Goal: Task Accomplishment & Management: Complete application form

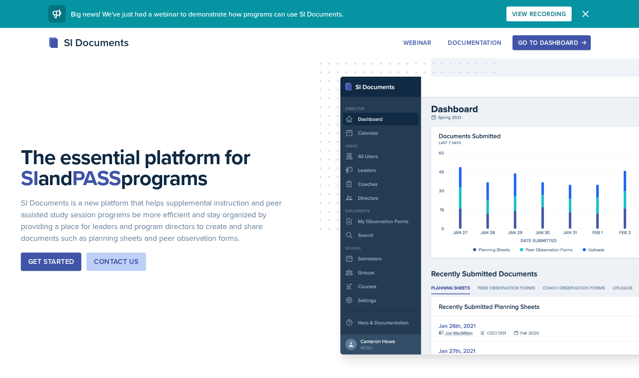
click at [571, 39] on div "Go to Dashboard" at bounding box center [551, 42] width 67 height 7
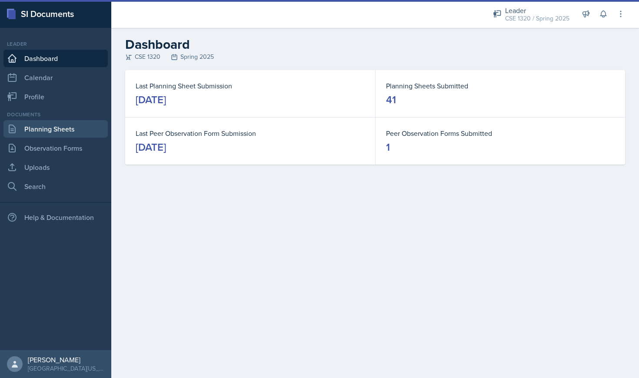
click at [43, 130] on link "Planning Sheets" at bounding box center [55, 128] width 104 height 17
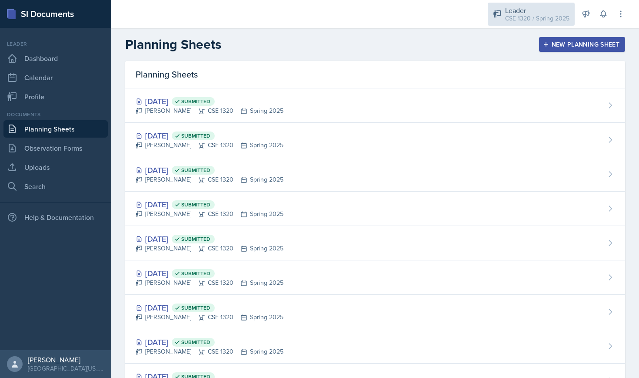
click at [520, 11] on div "Leader" at bounding box center [537, 10] width 64 height 10
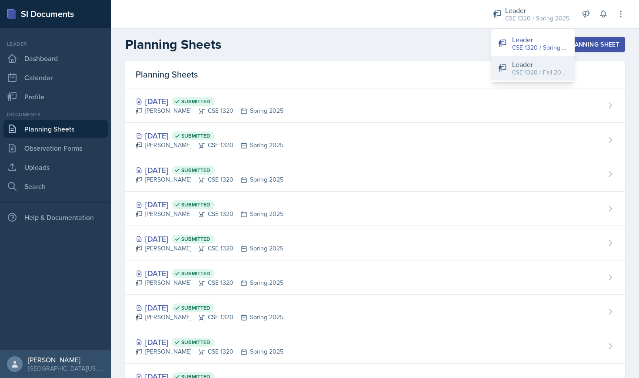
click at [531, 64] on div "Leader" at bounding box center [540, 64] width 56 height 10
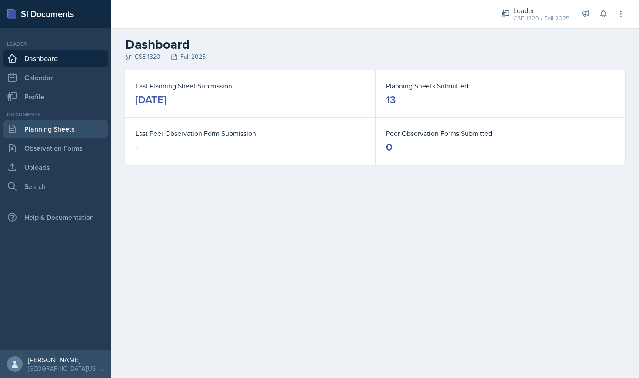
click at [33, 134] on link "Planning Sheets" at bounding box center [55, 128] width 104 height 17
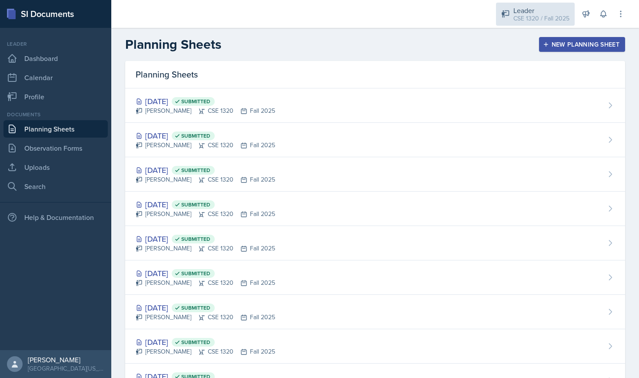
click at [543, 16] on div "CSE 1320 / Fall 2025" at bounding box center [542, 18] width 56 height 9
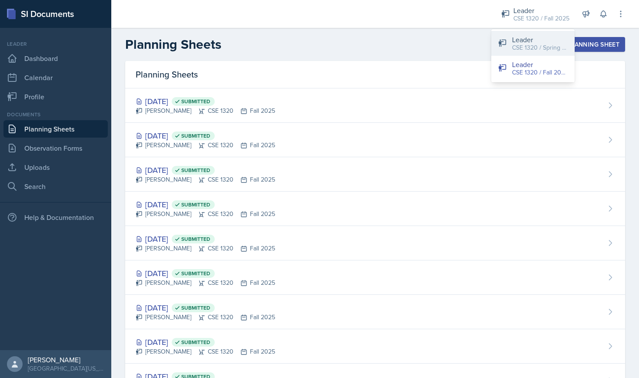
click at [538, 43] on div "CSE 1320 / Spring 2025" at bounding box center [540, 47] width 56 height 9
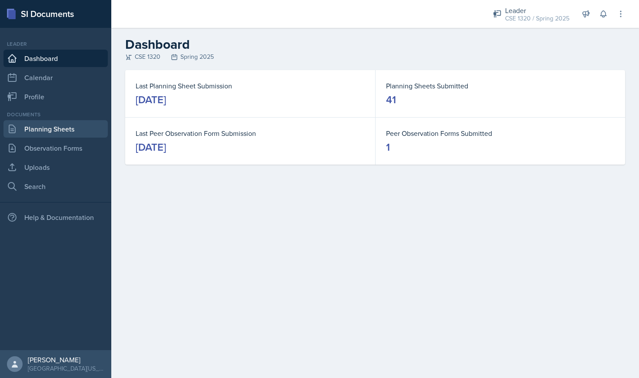
click at [54, 132] on link "Planning Sheets" at bounding box center [55, 128] width 104 height 17
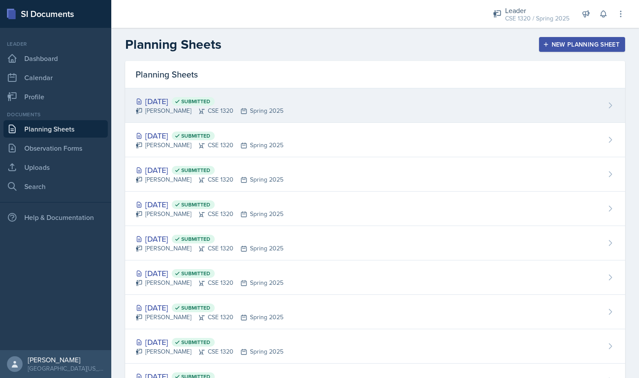
click at [320, 107] on div "[DATE] Submitted [PERSON_NAME] CSE 1320 Spring 2025" at bounding box center [375, 105] width 500 height 34
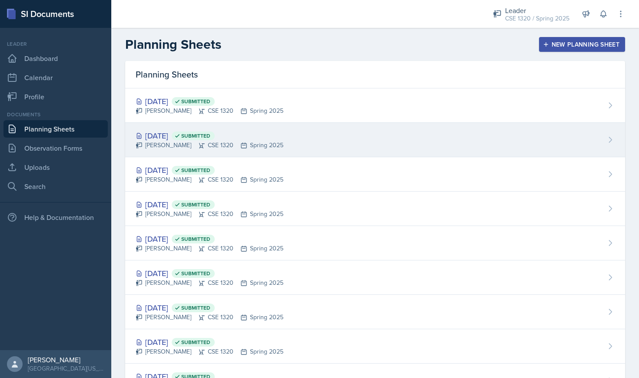
click at [336, 144] on div "[DATE] Submitted [PERSON_NAME] CSE 1320 Spring 2025" at bounding box center [375, 140] width 500 height 34
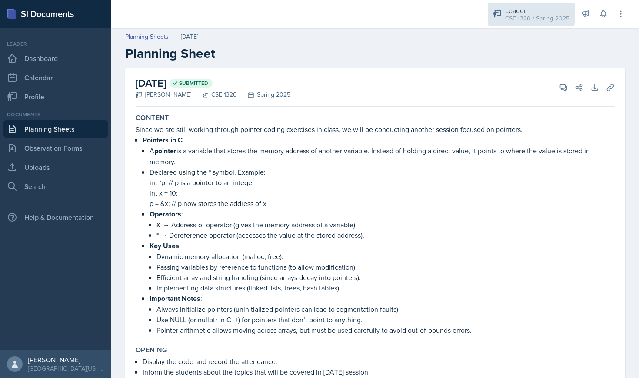
click at [533, 25] on div "Leader CSE 1320 / Spring 2025" at bounding box center [531, 14] width 87 height 23
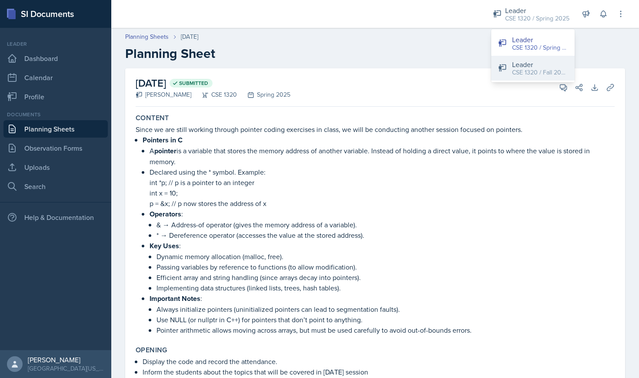
click at [533, 66] on div "Leader" at bounding box center [540, 64] width 56 height 10
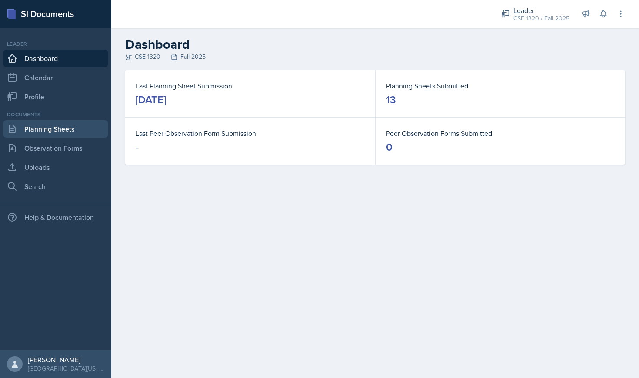
click at [86, 129] on link "Planning Sheets" at bounding box center [55, 128] width 104 height 17
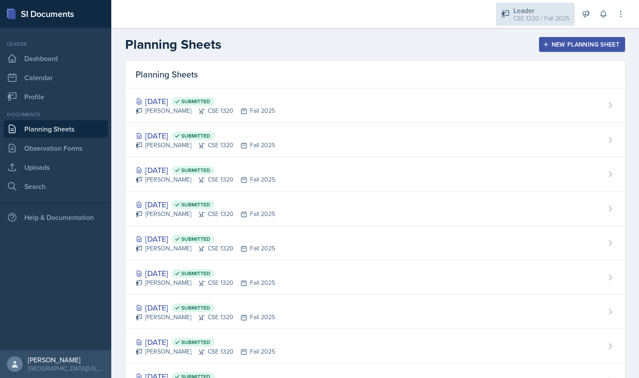
click at [549, 18] on div "CSE 1320 / Fall 2025" at bounding box center [542, 18] width 56 height 9
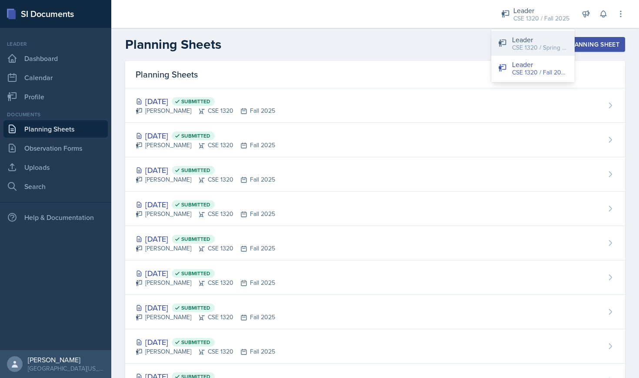
click at [536, 46] on div "CSE 1320 / Spring 2025" at bounding box center [540, 47] width 56 height 9
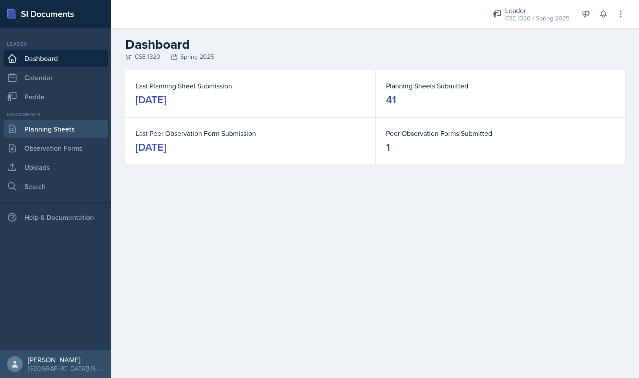
click at [69, 127] on link "Planning Sheets" at bounding box center [55, 128] width 104 height 17
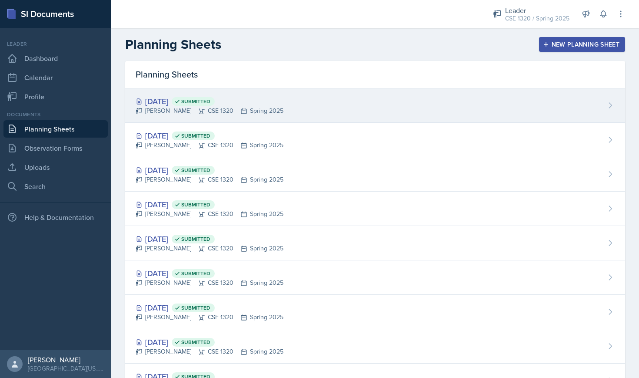
click at [335, 108] on div "[DATE] Submitted [PERSON_NAME] CSE 1320 Spring 2025" at bounding box center [375, 105] width 500 height 34
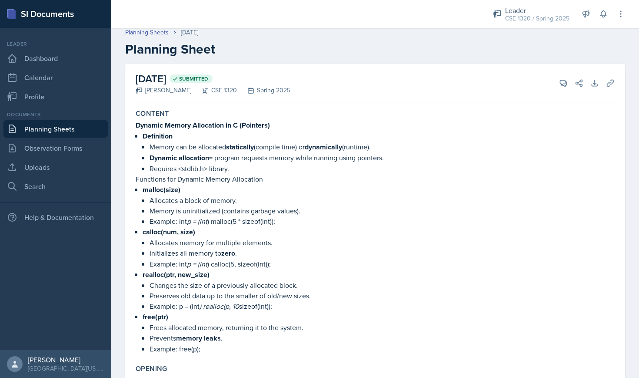
scroll to position [3, 0]
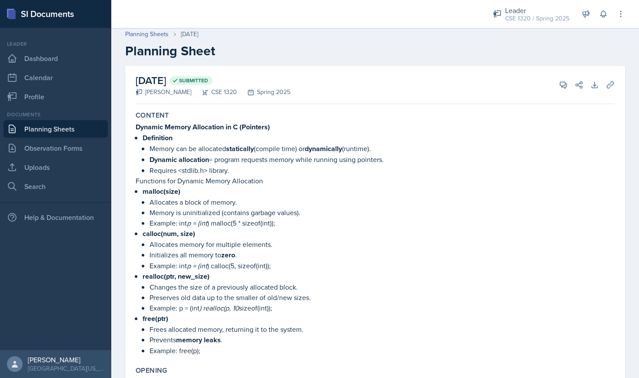
click at [77, 128] on link "Planning Sheets" at bounding box center [55, 128] width 104 height 17
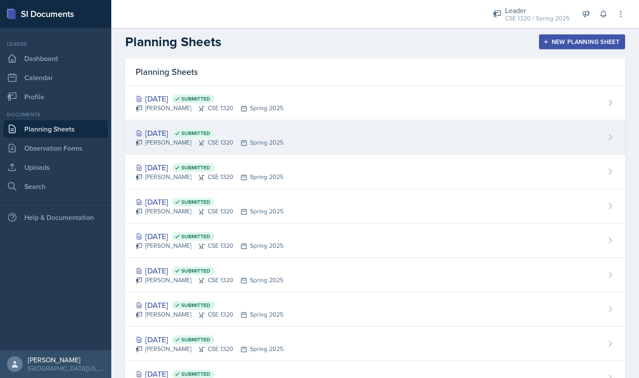
click at [348, 140] on div "[DATE] Submitted [PERSON_NAME] CSE 1320 Spring 2025" at bounding box center [375, 137] width 500 height 34
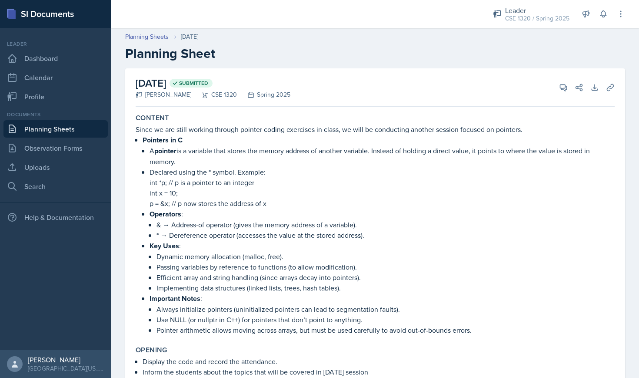
click at [66, 134] on link "Planning Sheets" at bounding box center [55, 128] width 104 height 17
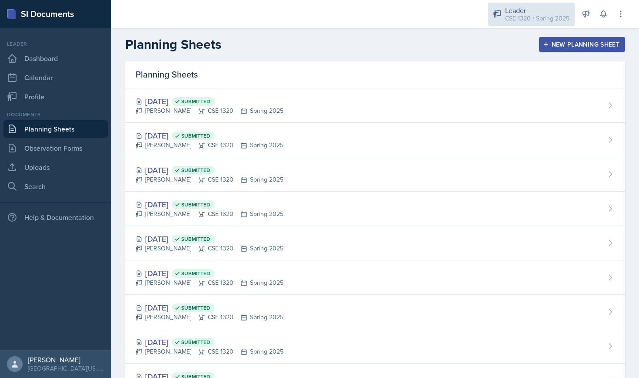
click at [542, 12] on div "Leader" at bounding box center [537, 10] width 64 height 10
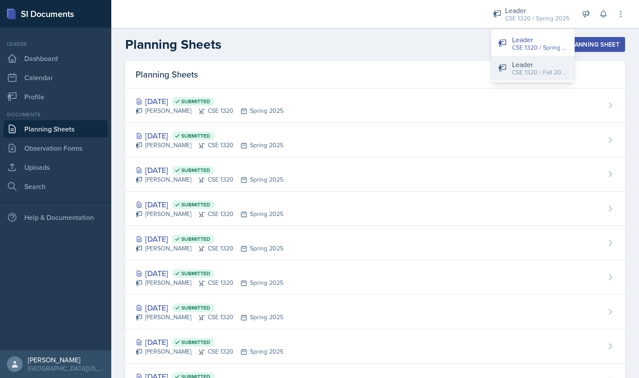
click at [565, 68] on div "CSE 1320 / Fall 2025" at bounding box center [540, 72] width 56 height 9
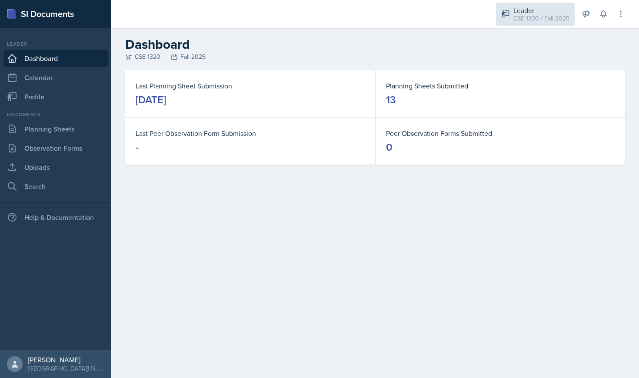
click at [545, 18] on div "CSE 1320 / Fall 2025" at bounding box center [542, 18] width 56 height 9
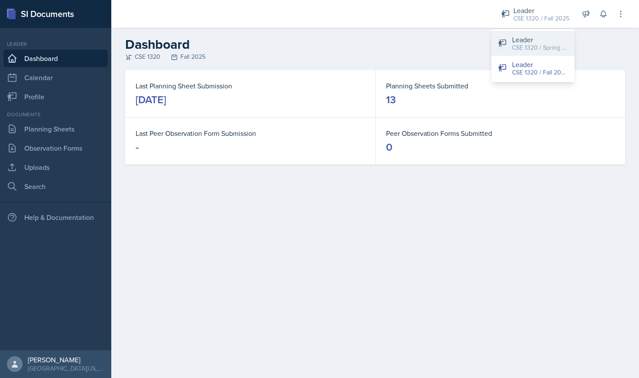
click at [527, 42] on div "Leader" at bounding box center [540, 39] width 56 height 10
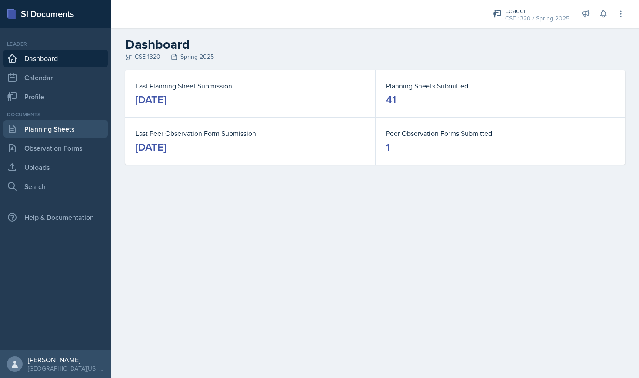
click at [79, 136] on link "Planning Sheets" at bounding box center [55, 128] width 104 height 17
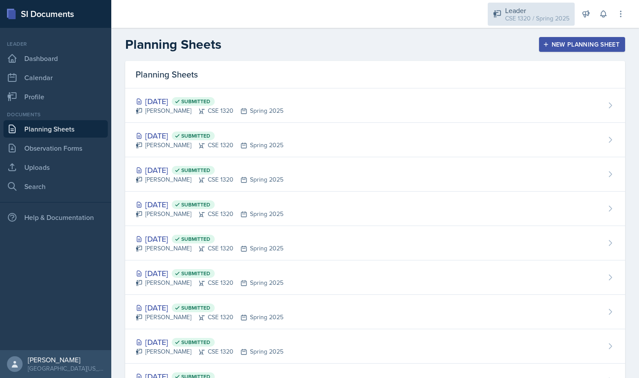
click at [521, 20] on div "CSE 1320 / Spring 2025" at bounding box center [537, 18] width 64 height 9
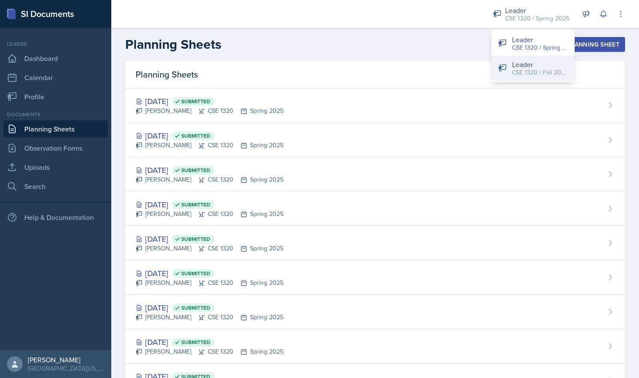
click at [524, 73] on div "CSE 1320 / Fall 2025" at bounding box center [540, 72] width 56 height 9
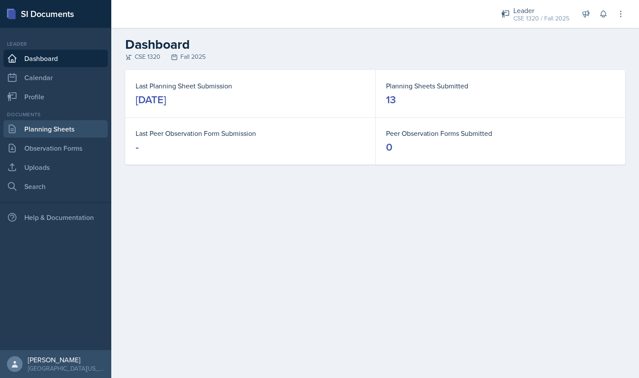
click at [72, 130] on link "Planning Sheets" at bounding box center [55, 128] width 104 height 17
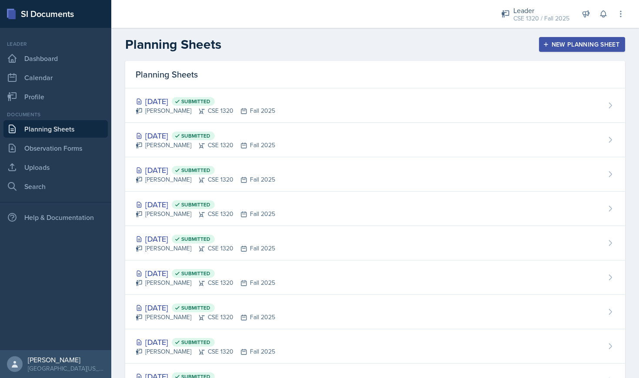
click at [571, 44] on div "New Planning Sheet" at bounding box center [582, 44] width 75 height 7
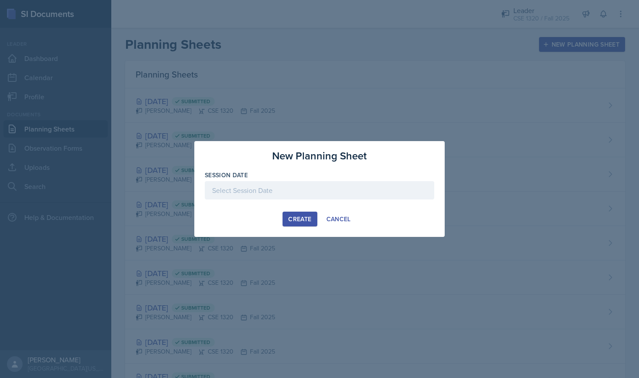
click at [319, 184] on div at bounding box center [320, 190] width 230 height 18
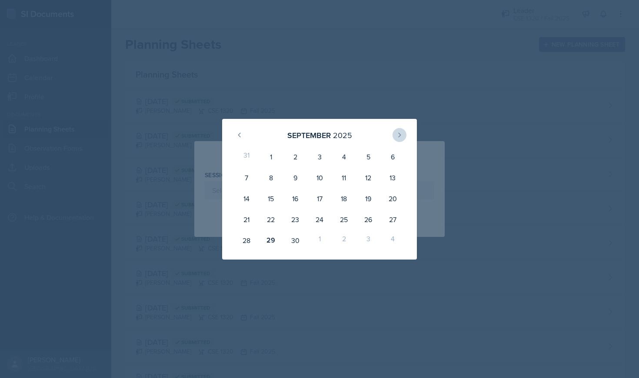
click at [400, 136] on icon at bounding box center [400, 135] width 2 height 4
click at [322, 150] on div "1" at bounding box center [320, 156] width 24 height 21
type input "October 1st, 2025"
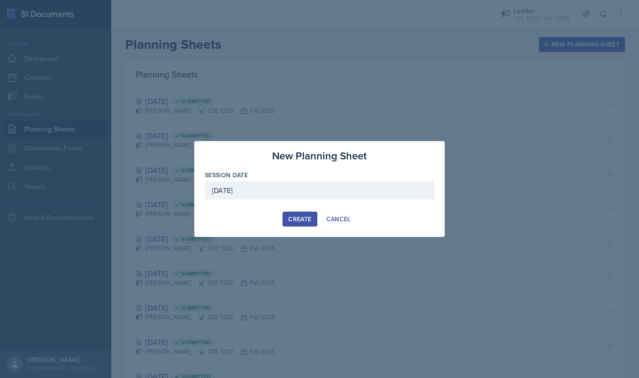
click at [302, 220] on div "Create" at bounding box center [299, 218] width 23 height 7
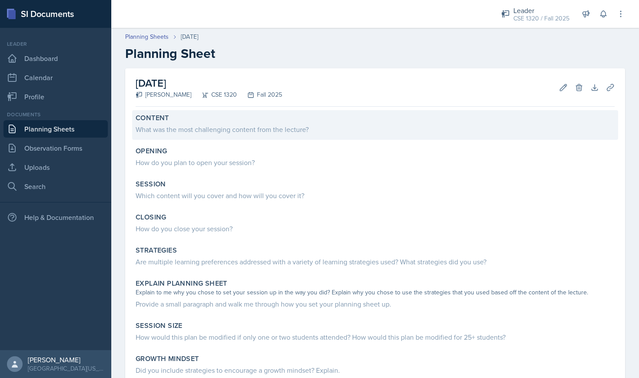
click at [227, 128] on div "What was the most challenging content from the lecture?" at bounding box center [375, 129] width 479 height 10
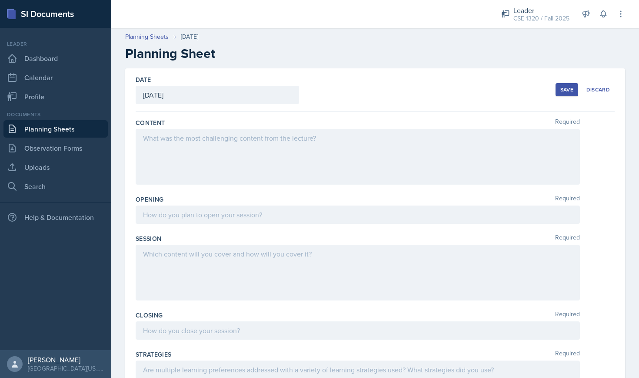
click at [222, 140] on div at bounding box center [358, 157] width 445 height 56
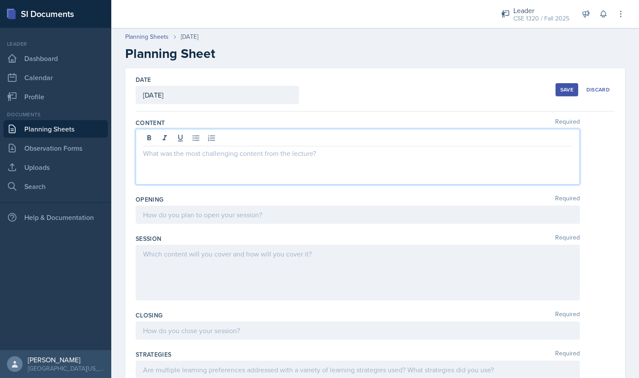
click at [217, 151] on p at bounding box center [358, 153] width 430 height 10
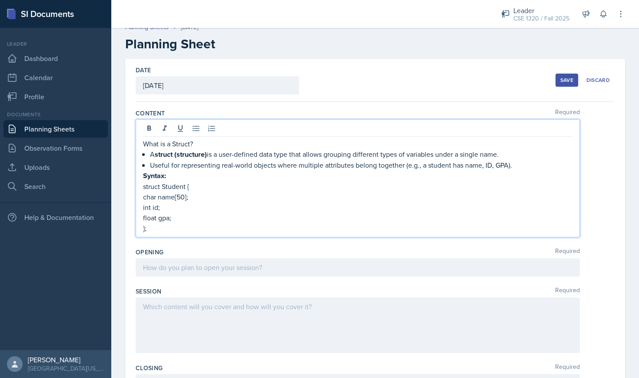
scroll to position [12, 0]
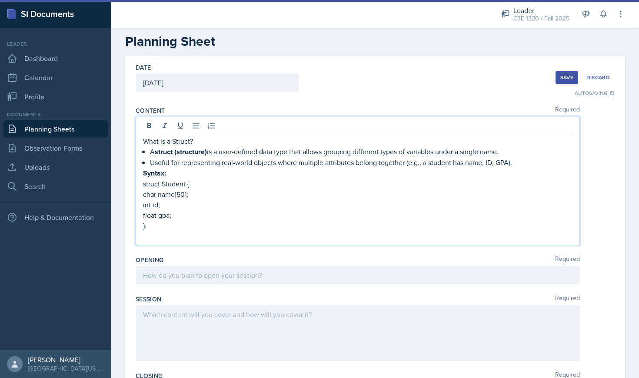
paste div
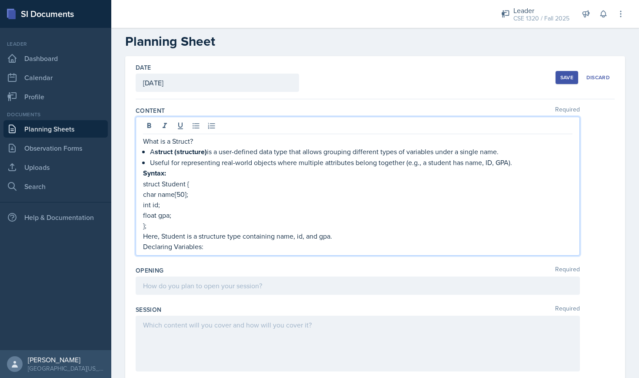
click at [221, 247] on p "Declaring Variables:" at bounding box center [358, 246] width 430 height 10
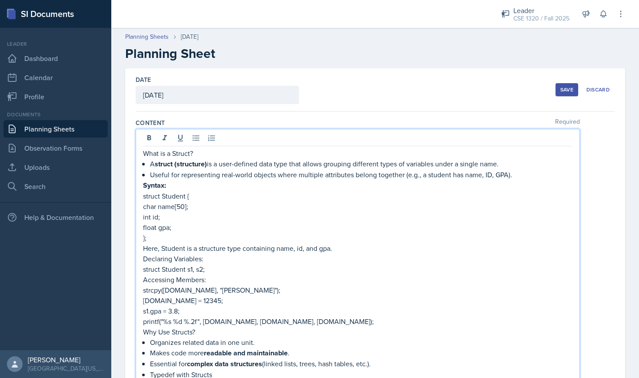
scroll to position [0, 0]
drag, startPoint x: 196, startPoint y: 153, endPoint x: 143, endPoint y: 153, distance: 53.1
click at [143, 153] on p "What is a Struct?" at bounding box center [358, 153] width 430 height 10
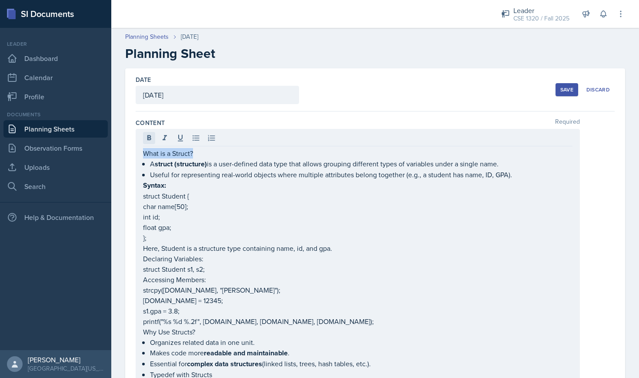
click at [150, 136] on icon at bounding box center [149, 137] width 4 height 5
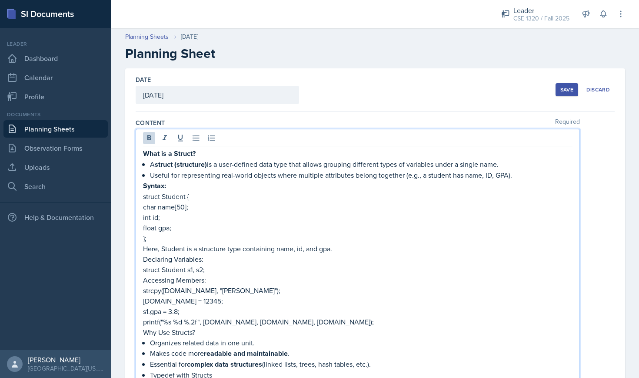
click at [232, 213] on p "int id;" at bounding box center [358, 217] width 430 height 10
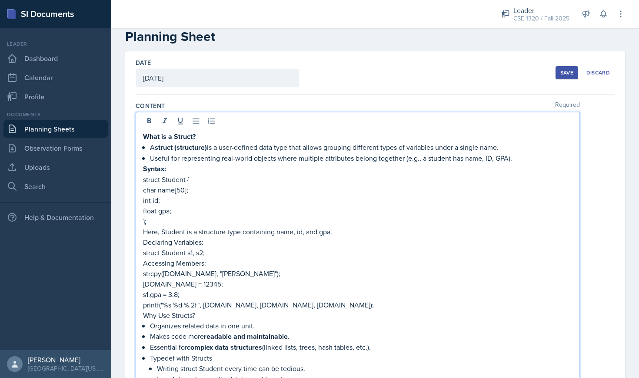
scroll to position [17, 0]
drag, startPoint x: 205, startPoint y: 241, endPoint x: 140, endPoint y: 241, distance: 64.4
click at [140, 241] on div "What is a Struct? A struct (structure) is a user-defined data type that allows …" at bounding box center [358, 344] width 445 height 465
click at [147, 118] on icon at bounding box center [149, 121] width 9 height 9
click at [241, 274] on p "strcpy(s1.name, "Alice");" at bounding box center [358, 273] width 430 height 10
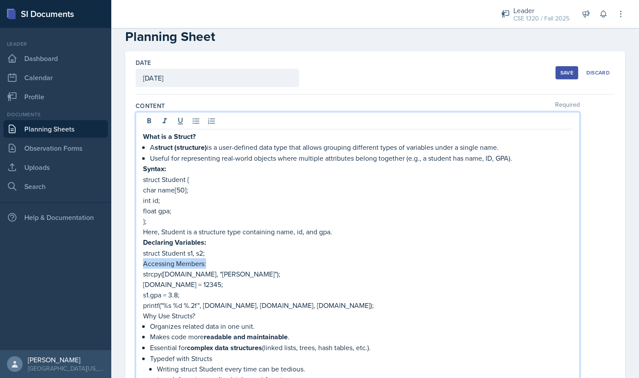
drag, startPoint x: 208, startPoint y: 262, endPoint x: 143, endPoint y: 264, distance: 65.7
click at [143, 264] on div "What is a Struct? A struct (structure) is a user-defined data type that allows …" at bounding box center [358, 344] width 445 height 465
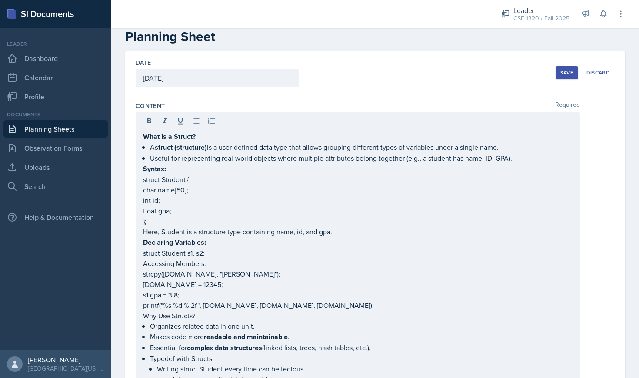
click at [148, 114] on div "What is a Struct? A struct (structure) is a user-defined data type that allows …" at bounding box center [358, 344] width 445 height 465
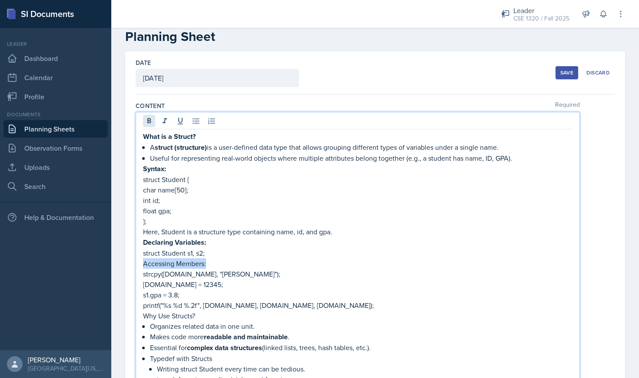
click at [149, 118] on icon at bounding box center [149, 120] width 4 height 5
click at [231, 278] on p "strcpy(s1.name, "Alice");" at bounding box center [358, 274] width 430 height 10
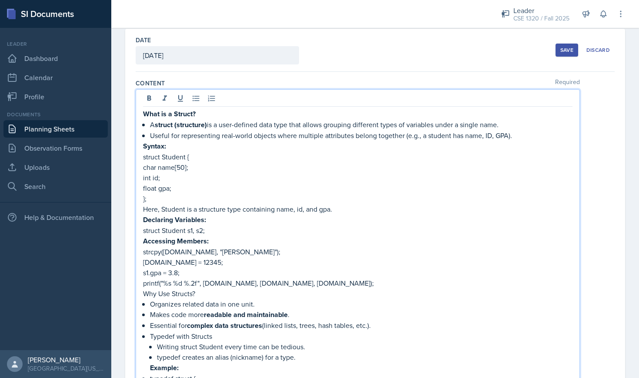
scroll to position [43, 0]
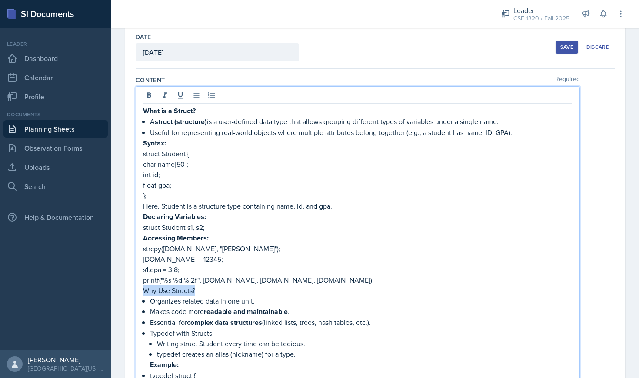
drag, startPoint x: 201, startPoint y: 292, endPoint x: 140, endPoint y: 289, distance: 60.1
click at [140, 289] on div "What is a Struct? A struct (structure) is a user-defined data type that allows …" at bounding box center [358, 319] width 445 height 466
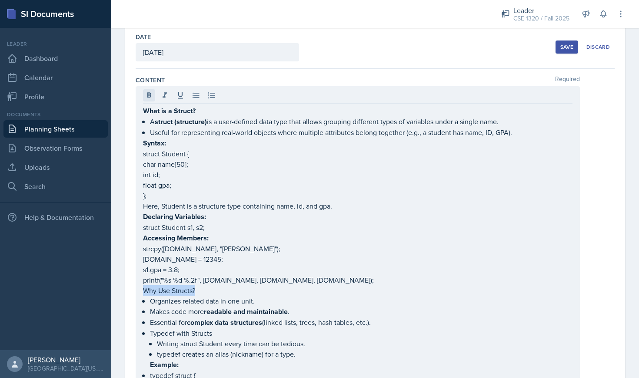
click at [150, 98] on icon at bounding box center [149, 95] width 9 height 9
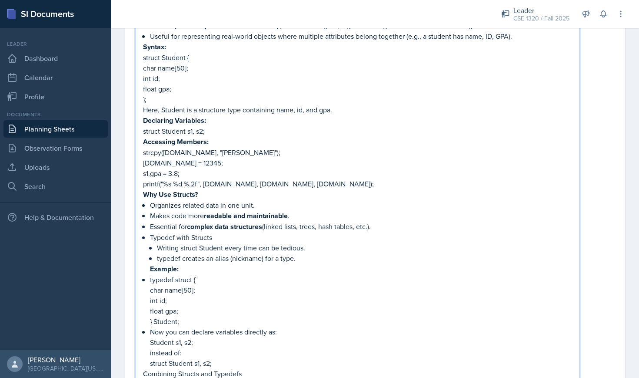
scroll to position [145, 0]
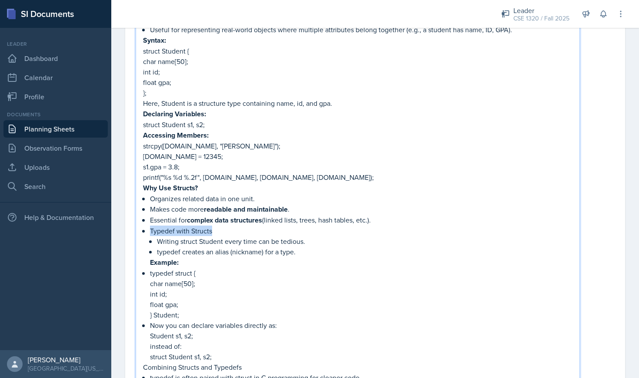
drag, startPoint x: 217, startPoint y: 230, endPoint x: 145, endPoint y: 230, distance: 72.2
click at [145, 230] on div "What is a Struct? A struct (structure) is a user-defined data type that allows …" at bounding box center [358, 224] width 430 height 443
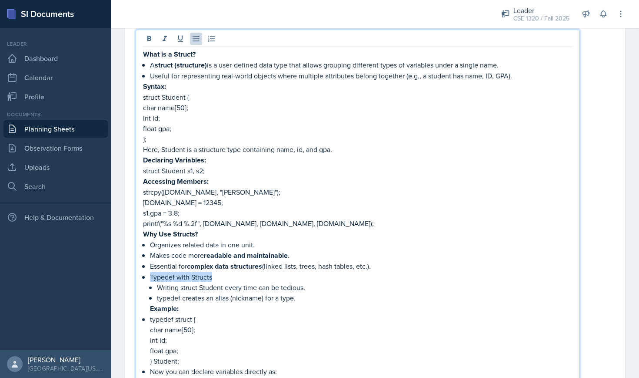
scroll to position [64, 0]
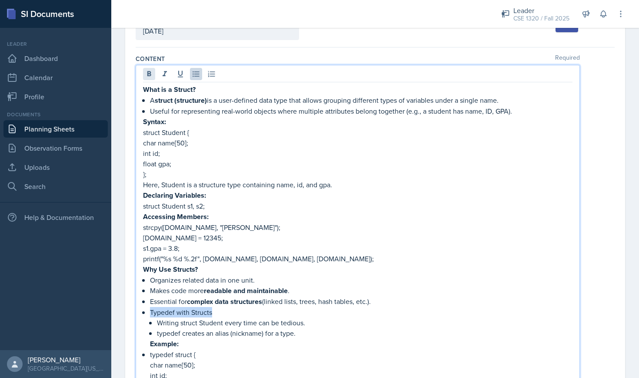
click at [149, 72] on icon at bounding box center [149, 73] width 4 height 5
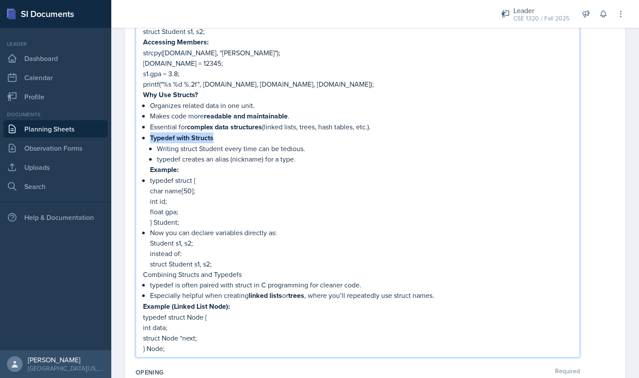
scroll to position [240, 0]
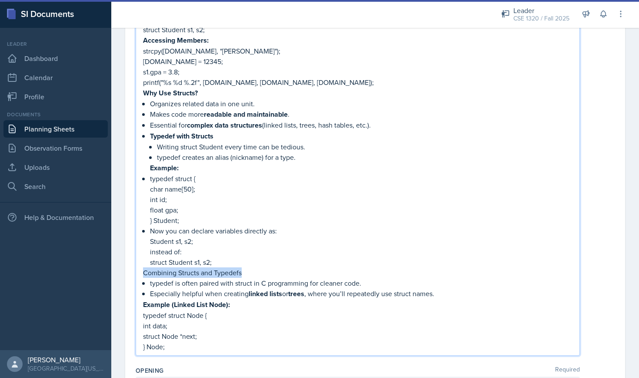
drag, startPoint x: 245, startPoint y: 271, endPoint x: 142, endPoint y: 271, distance: 103.5
click at [142, 271] on div "What is a Struct? A struct (structure) is a user-defined data type that allows …" at bounding box center [358, 122] width 445 height 467
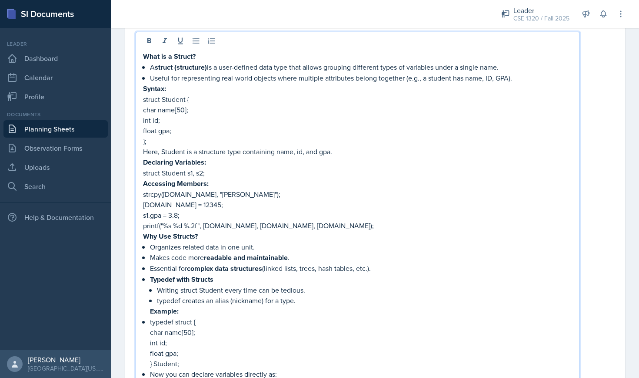
scroll to position [90, 0]
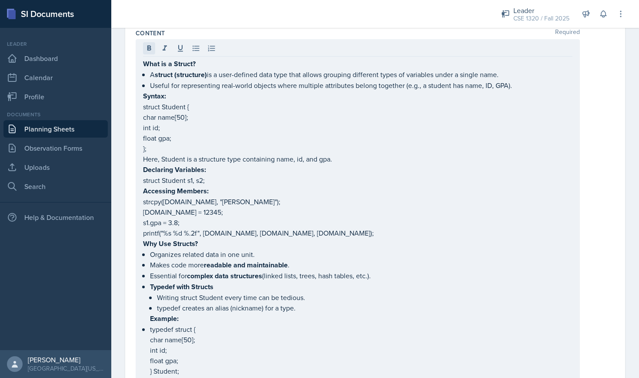
click at [151, 50] on icon at bounding box center [149, 48] width 9 height 9
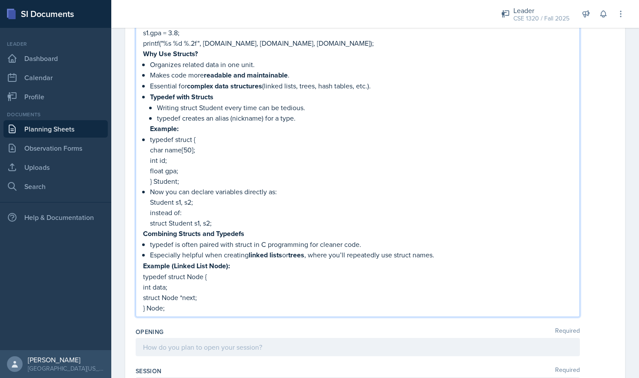
scroll to position [304, 0]
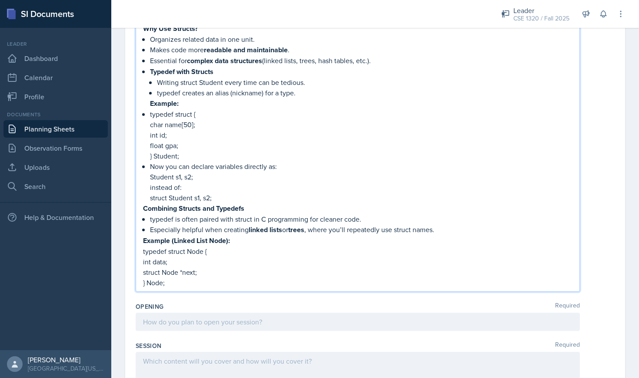
click at [261, 257] on p "int data;" at bounding box center [358, 261] width 430 height 10
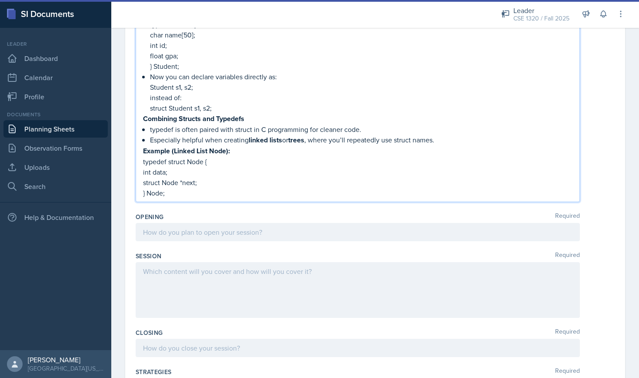
scroll to position [439, 0]
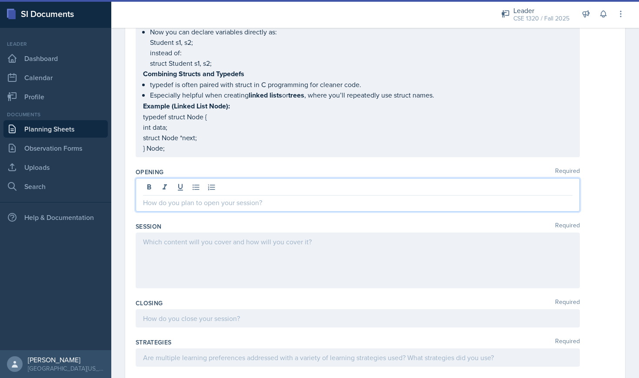
click at [287, 186] on div at bounding box center [358, 194] width 445 height 33
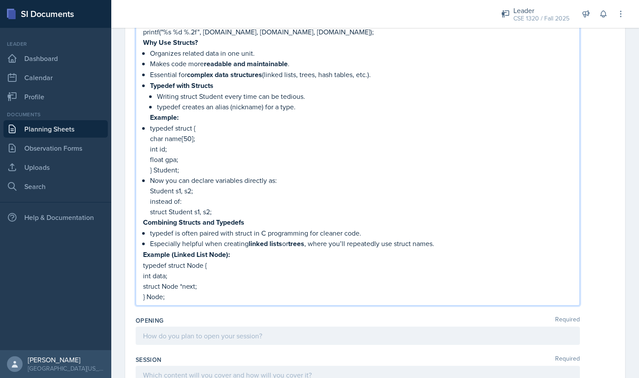
scroll to position [340, 0]
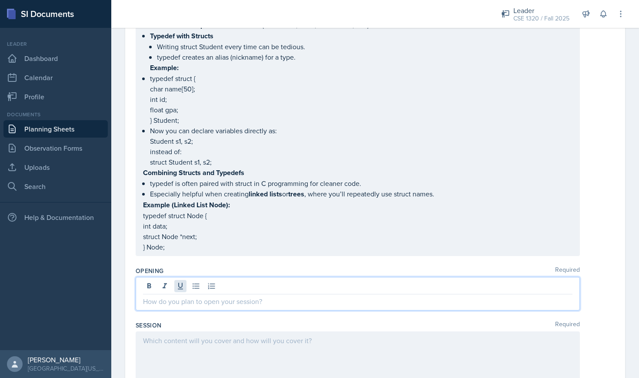
click at [183, 289] on div at bounding box center [358, 293] width 445 height 33
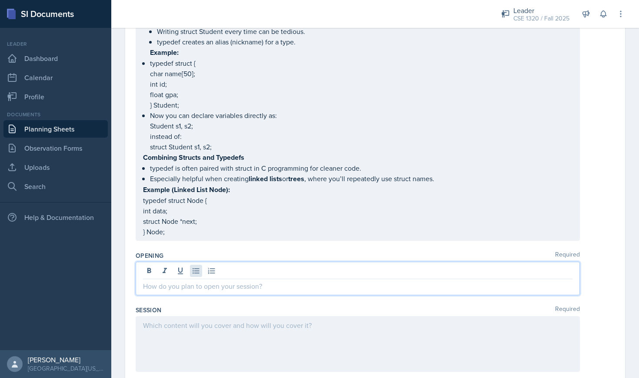
click at [197, 270] on icon at bounding box center [196, 270] width 9 height 9
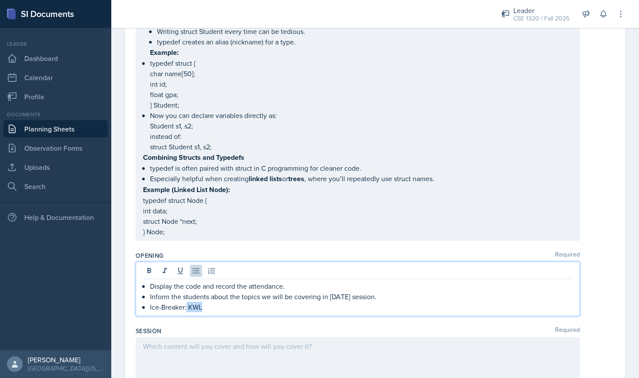
drag, startPoint x: 204, startPoint y: 307, endPoint x: 187, endPoint y: 305, distance: 16.6
click at [187, 305] on p "Ice-Breaker: KWL" at bounding box center [361, 306] width 423 height 10
click at [150, 268] on icon at bounding box center [149, 270] width 4 height 5
click at [214, 309] on p "Ice-Breaker: KWL" at bounding box center [361, 306] width 423 height 11
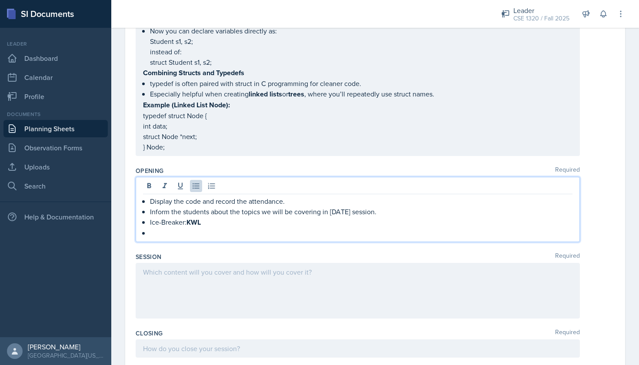
scroll to position [483, 0]
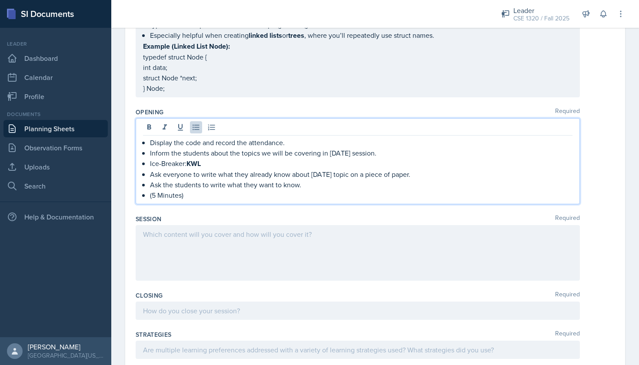
click at [188, 314] on div at bounding box center [358, 311] width 445 height 18
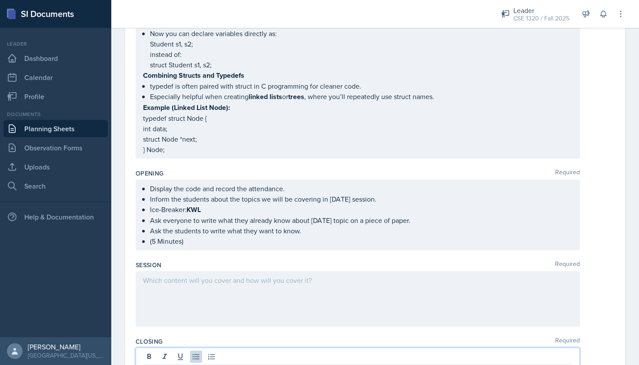
scroll to position [413, 0]
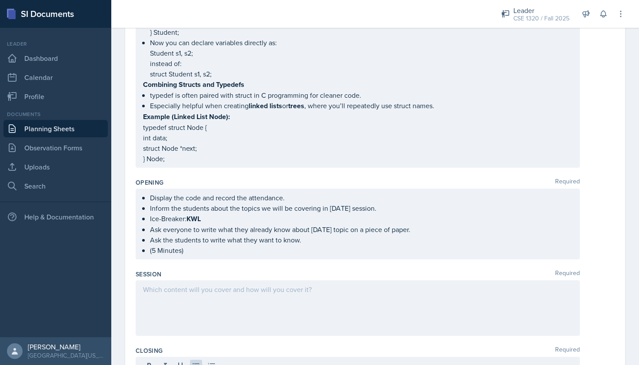
click at [214, 296] on div at bounding box center [358, 309] width 445 height 56
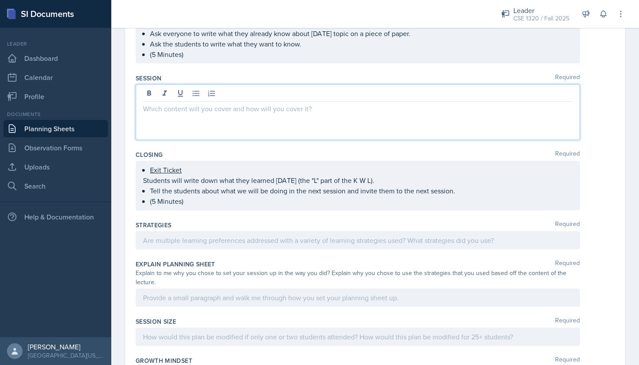
scroll to position [616, 0]
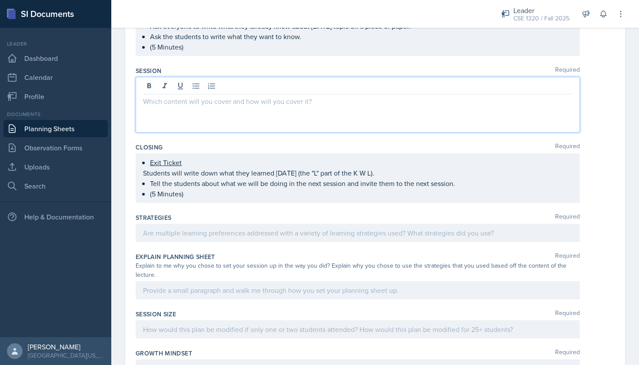
click at [200, 225] on div at bounding box center [358, 233] width 445 height 18
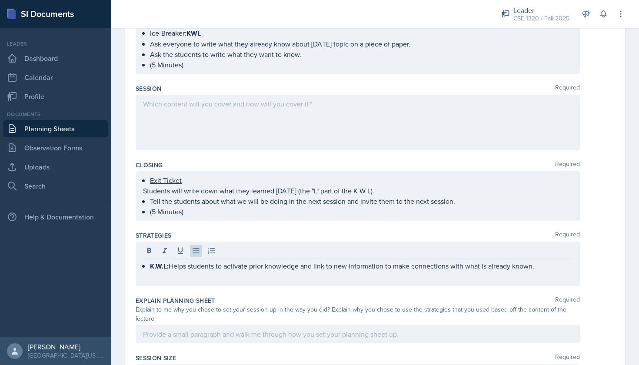
scroll to position [614, 0]
drag, startPoint x: 144, startPoint y: 62, endPoint x: 305, endPoint y: 252, distance: 249.0
click at [305, 252] on div "Content Required What is a Struct? A struct (structure) is a user-defined data …" at bounding box center [375, 5] width 479 height 1017
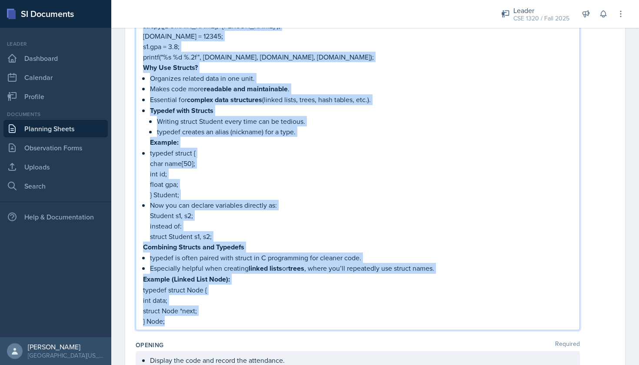
scroll to position [172, 0]
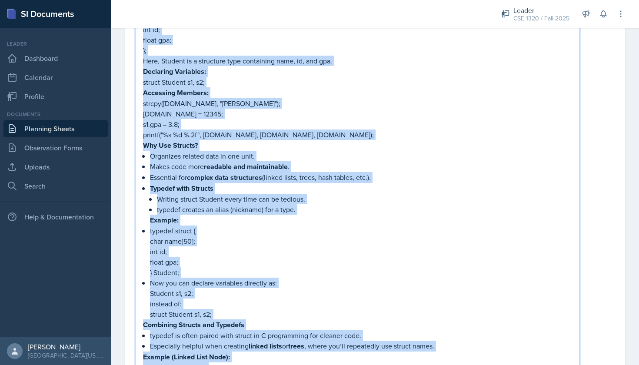
click at [605, 164] on div "What is a Struct? A struct (structure) is a user-defined data type that allows …" at bounding box center [375, 183] width 479 height 452
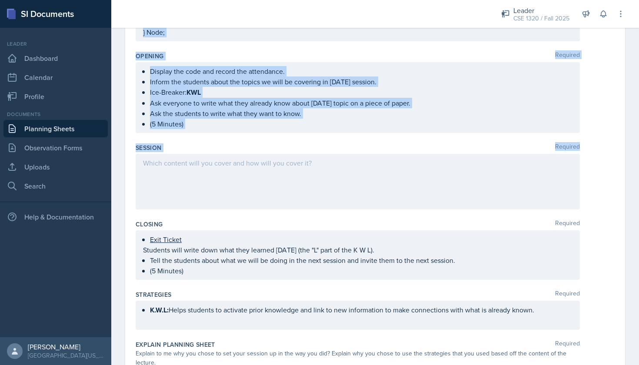
scroll to position [535, 0]
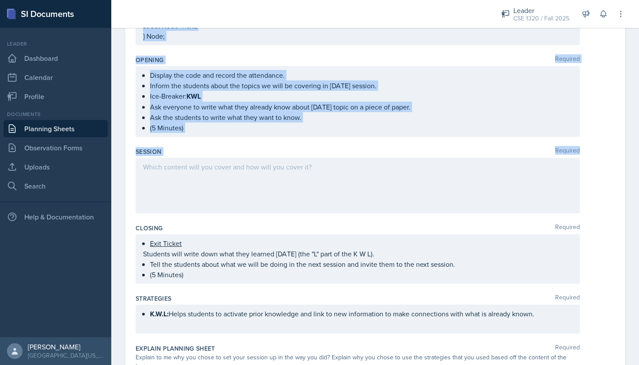
drag, startPoint x: 136, startPoint y: 120, endPoint x: 259, endPoint y: 209, distance: 151.5
click at [259, 209] on div "Content Required What is a Struct? A struct (structure) is a user-defined data …" at bounding box center [375, 69] width 479 height 986
copy div "Content Required What is a Struct? A struct (structure) is a user-defined data …"
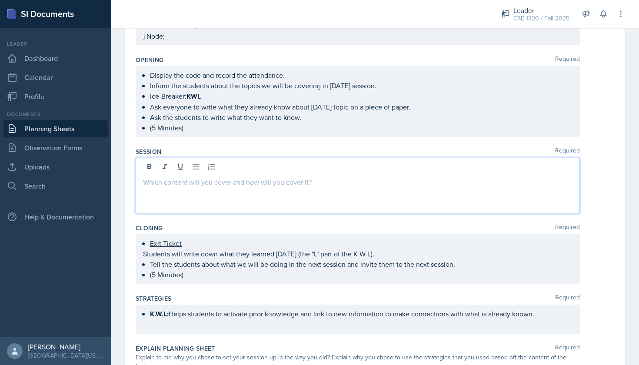
click at [241, 172] on div at bounding box center [358, 186] width 445 height 56
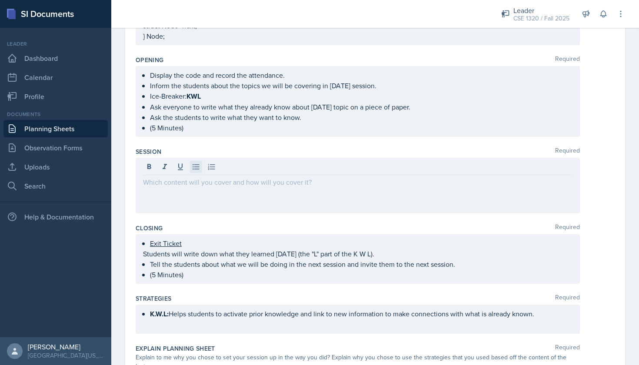
click at [195, 169] on icon at bounding box center [196, 167] width 9 height 9
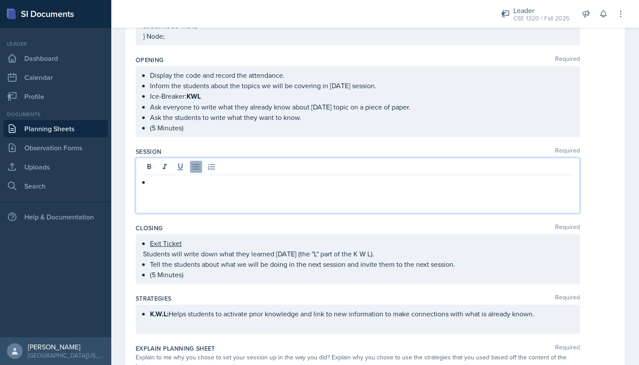
paste div
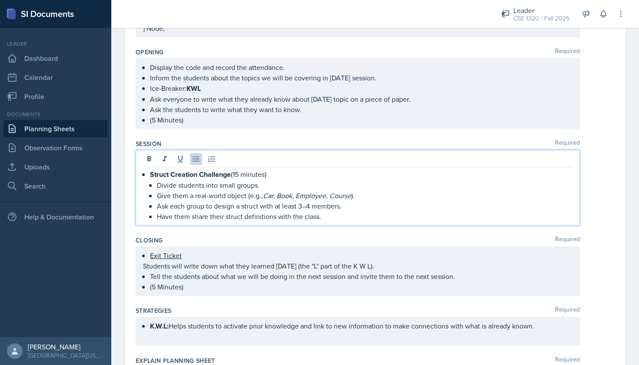
scroll to position [544, 0]
click at [271, 172] on p "Struct Creation Challenge (15 minutes)" at bounding box center [361, 173] width 423 height 11
click at [331, 215] on p "Have them share their struct definitions with the class." at bounding box center [365, 216] width 416 height 10
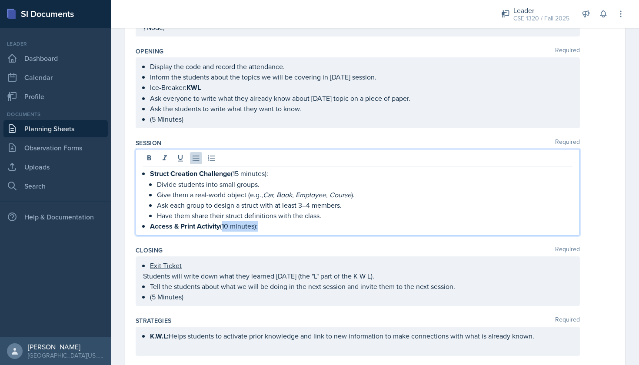
drag, startPoint x: 258, startPoint y: 227, endPoint x: 223, endPoint y: 227, distance: 35.2
click at [223, 227] on p "Access & Print Activity (10 minutes):" at bounding box center [361, 226] width 423 height 11
click at [149, 160] on icon at bounding box center [149, 157] width 4 height 5
click at [269, 230] on p "Access & Print Activity (10 minutes) :" at bounding box center [361, 226] width 423 height 11
drag, startPoint x: 268, startPoint y: 174, endPoint x: 234, endPoint y: 173, distance: 34.8
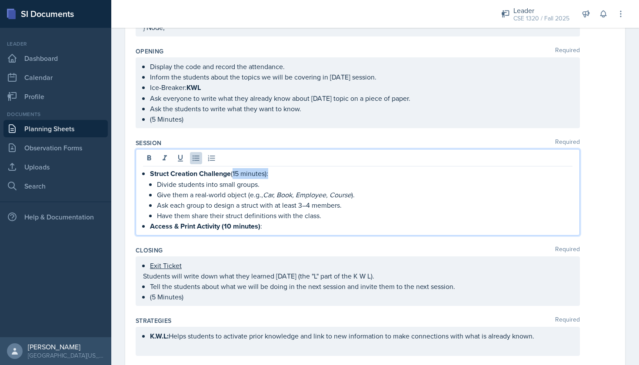
click at [234, 173] on p "Struct Creation Challenge (15 minutes):" at bounding box center [361, 173] width 423 height 11
click at [149, 158] on icon at bounding box center [149, 157] width 4 height 5
click at [263, 226] on p "Access & Print Activity (10 minutes) :" at bounding box center [361, 226] width 423 height 11
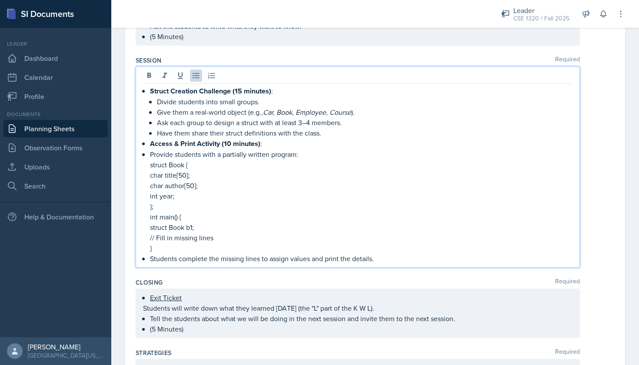
scroll to position [628, 0]
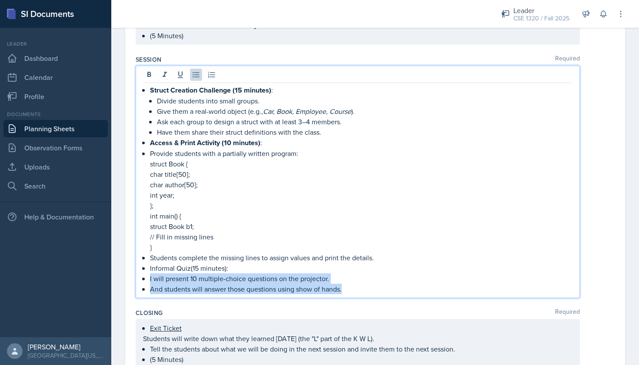
drag, startPoint x: 351, startPoint y: 291, endPoint x: 148, endPoint y: 278, distance: 203.1
click at [148, 278] on div "Struct Creation Challenge (15 minutes) : Divide students into small groups. Giv…" at bounding box center [358, 190] width 430 height 210
copy ul "I will present 10 multiple-choice questions on the projector. And students will…"
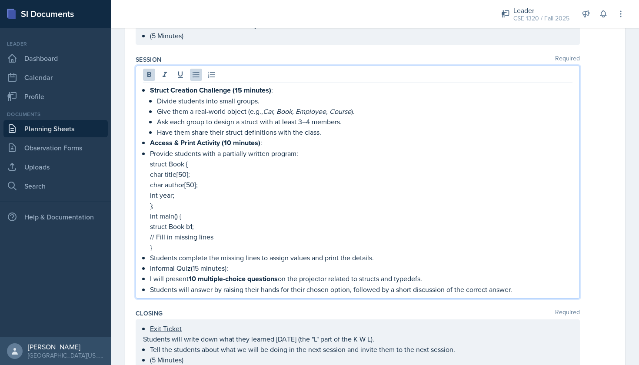
drag, startPoint x: 278, startPoint y: 278, endPoint x: 191, endPoint y: 278, distance: 87.0
click at [191, 278] on strong "10 multiple-choice questions" at bounding box center [233, 279] width 89 height 10
drag, startPoint x: 237, startPoint y: 264, endPoint x: 150, endPoint y: 268, distance: 87.1
click at [150, 268] on p "Informal Quiz(15 minutes):" at bounding box center [361, 268] width 423 height 10
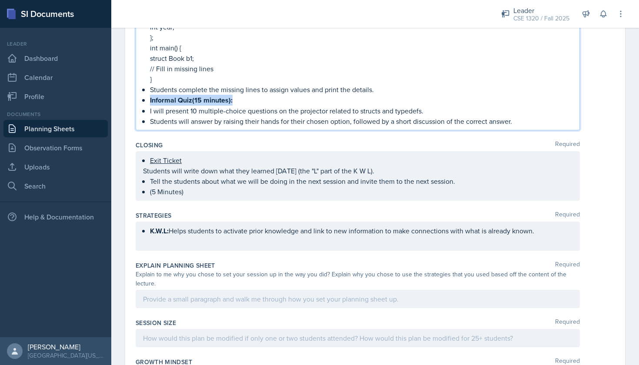
scroll to position [840, 0]
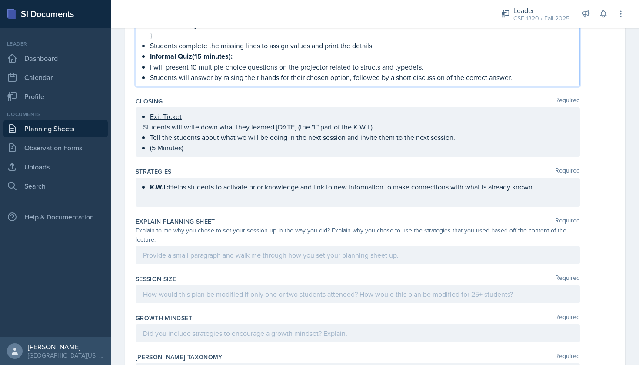
click at [269, 198] on div "K.W.L: Helps students to activate prior knowledge and link to new information t…" at bounding box center [358, 192] width 430 height 21
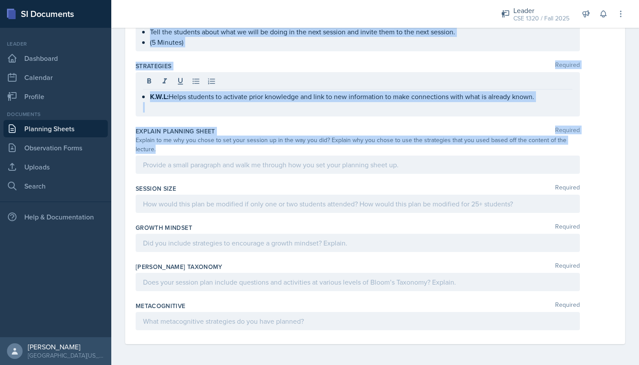
scroll to position [921, 0]
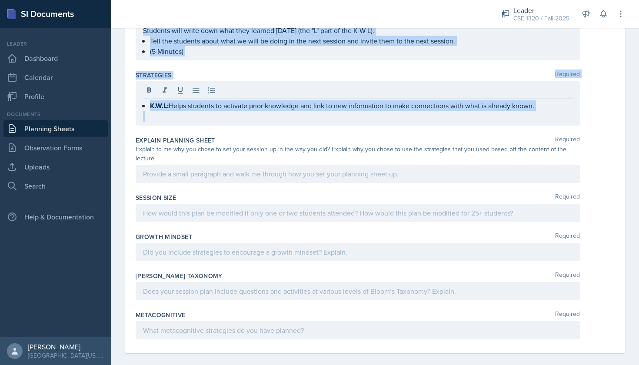
drag, startPoint x: 134, startPoint y: 121, endPoint x: 326, endPoint y: 135, distance: 191.9
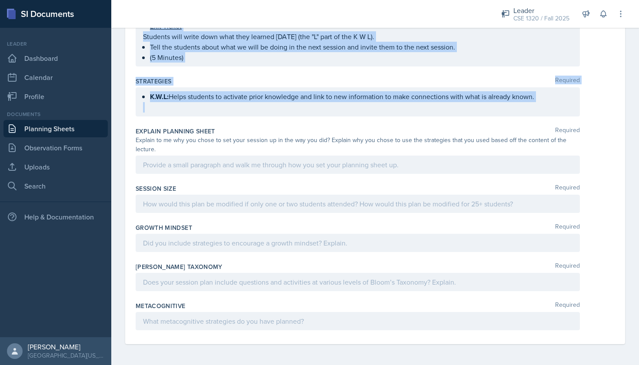
scroll to position [906, 0]
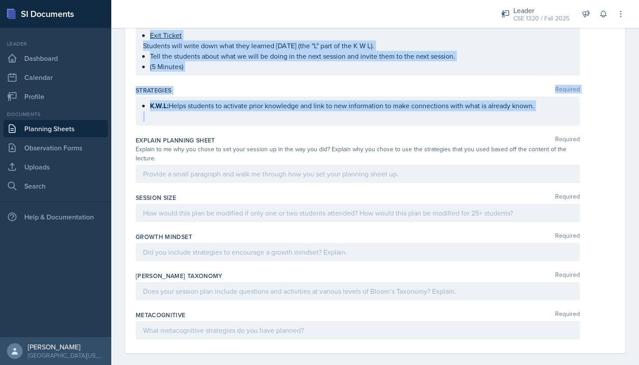
copy div "Content Required What is a Struct? A struct (structure) is a user-defined data …"
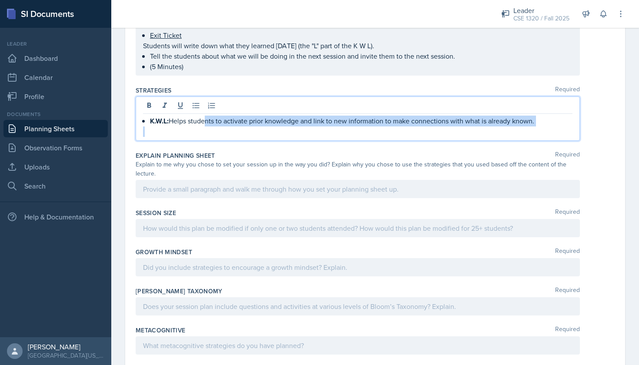
click at [207, 121] on div "K.W.L: Helps students to activate prior knowledge and link to new information t…" at bounding box center [358, 126] width 430 height 21
click at [544, 126] on p "K.W.L: Helps students to activate prior knowledge and link to new information t…" at bounding box center [361, 121] width 423 height 11
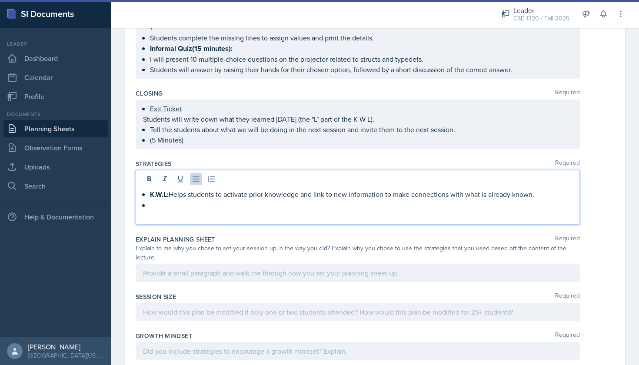
scroll to position [782, 0]
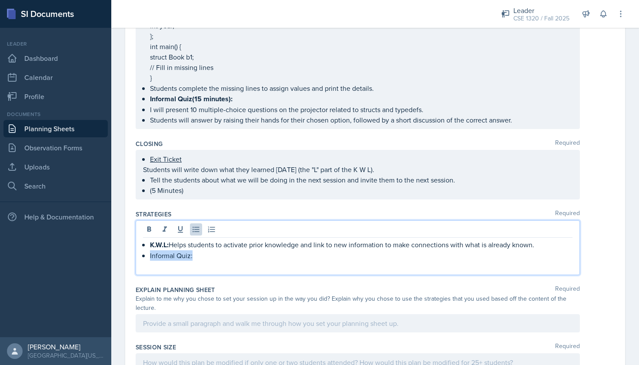
drag, startPoint x: 192, startPoint y: 257, endPoint x: 150, endPoint y: 259, distance: 41.8
click at [150, 259] on p "Informal Quiz:" at bounding box center [361, 256] width 423 height 10
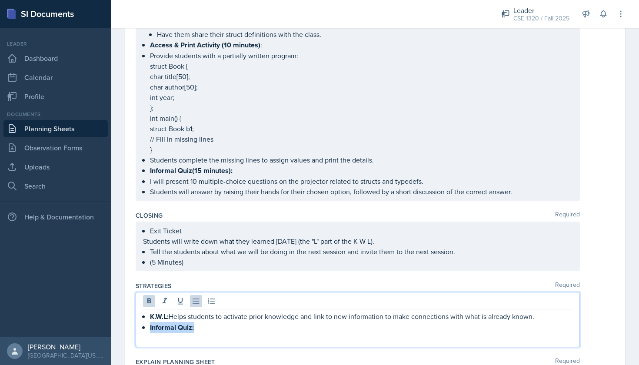
scroll to position [768, 0]
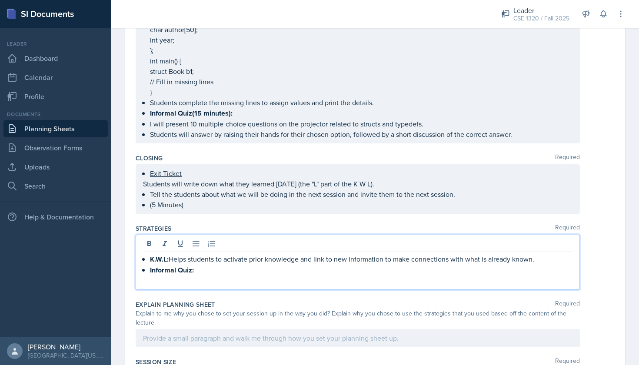
click at [200, 276] on p at bounding box center [358, 281] width 430 height 10
click at [201, 269] on p "Informal Quiz:" at bounding box center [361, 270] width 423 height 11
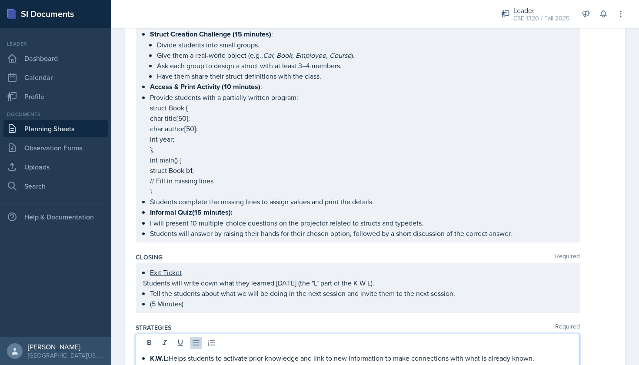
scroll to position [790, 0]
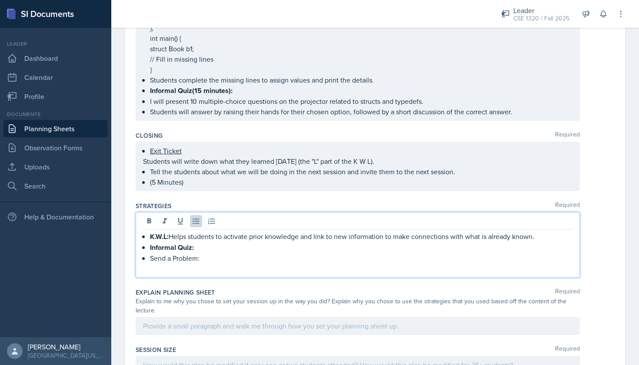
drag, startPoint x: 203, startPoint y: 259, endPoint x: 150, endPoint y: 257, distance: 53.1
click at [150, 257] on div "K.W.L: Helps students to activate prior knowledge and link to new information t…" at bounding box center [358, 252] width 430 height 43
click at [226, 257] on p "Send a Problem:" at bounding box center [361, 258] width 423 height 11
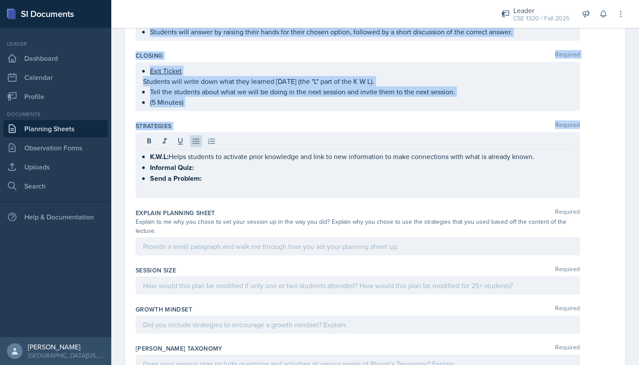
scroll to position [943, 0]
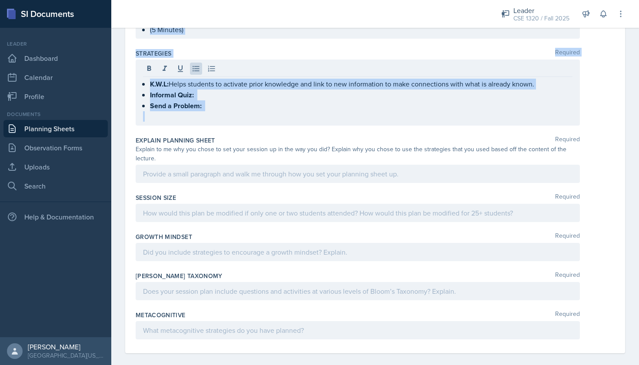
drag, startPoint x: 136, startPoint y: 121, endPoint x: 322, endPoint y: 134, distance: 186.6
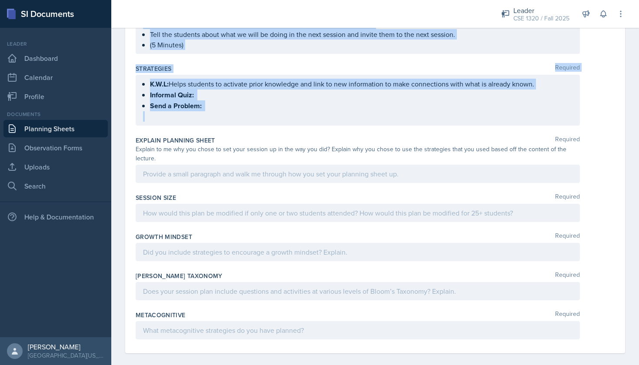
copy div "Content Required What is a Struct? A struct (structure) is a user-defined data …"
click at [201, 97] on ul "K.W.L: Helps students to activate prior knowledge and link to new information t…" at bounding box center [361, 95] width 423 height 33
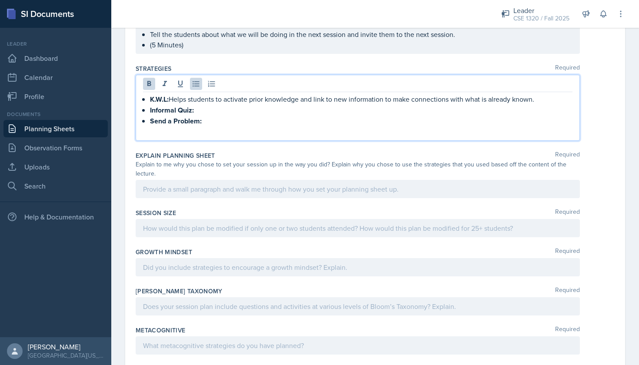
click at [201, 114] on p "Informal Quiz:" at bounding box center [361, 110] width 423 height 11
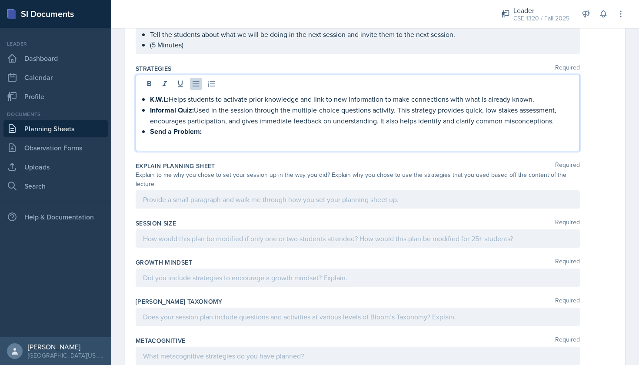
click at [207, 135] on p "Send a Problem:" at bounding box center [361, 131] width 423 height 11
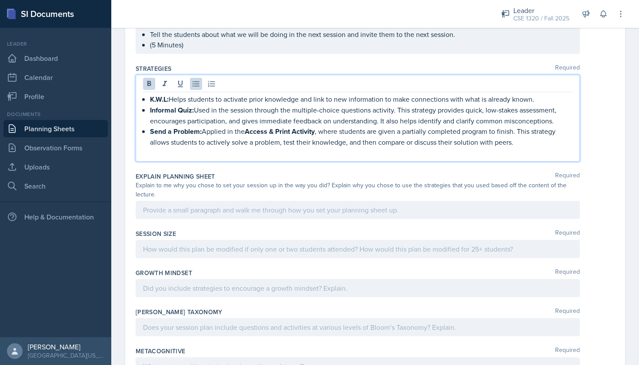
drag, startPoint x: 247, startPoint y: 130, endPoint x: 317, endPoint y: 131, distance: 70.5
click at [317, 131] on p "Send a Problem: Applied in the Access & Print Activity , where students are giv…" at bounding box center [361, 136] width 423 height 21
click at [316, 207] on div at bounding box center [358, 210] width 445 height 18
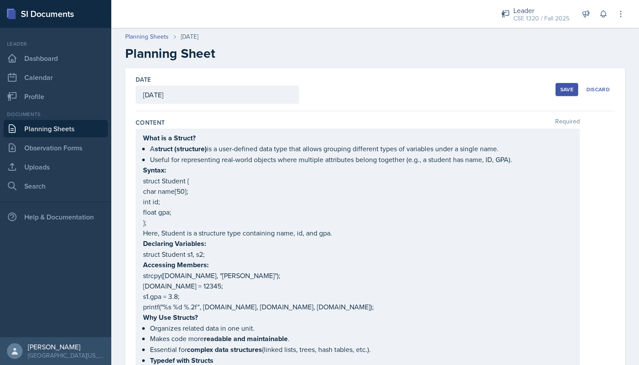
scroll to position [0, 0]
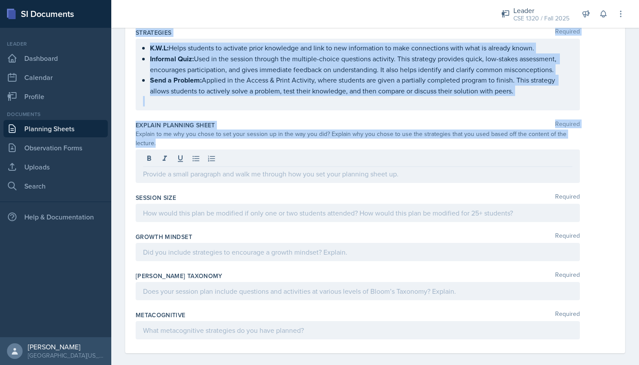
drag, startPoint x: 136, startPoint y: 122, endPoint x: 210, endPoint y: 150, distance: 78.5
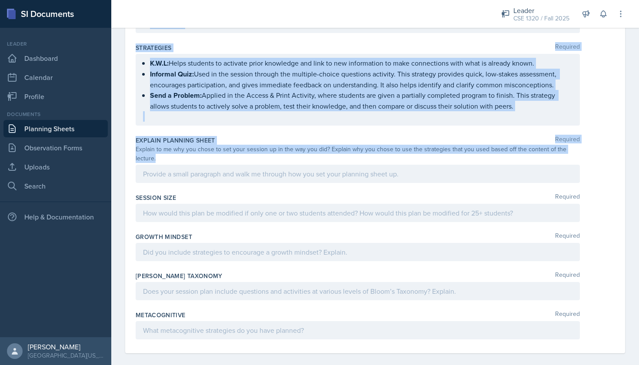
copy div "Content Required What is a Struct? A struct (structure) is a user-defined data …"
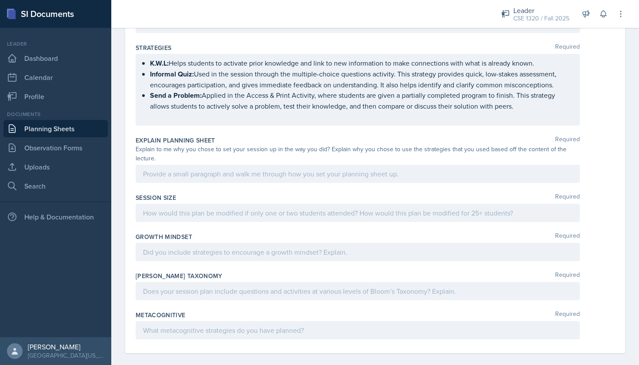
click at [214, 165] on div at bounding box center [358, 174] width 445 height 18
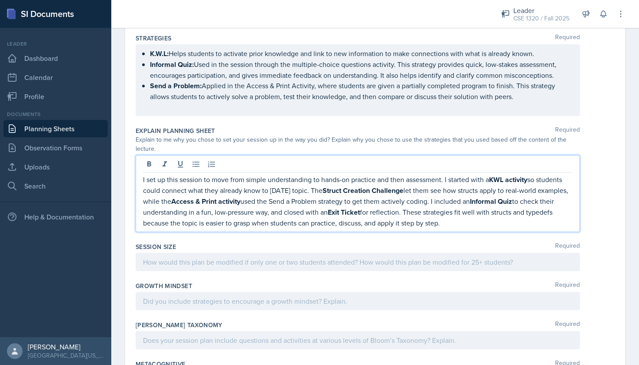
scroll to position [959, 0]
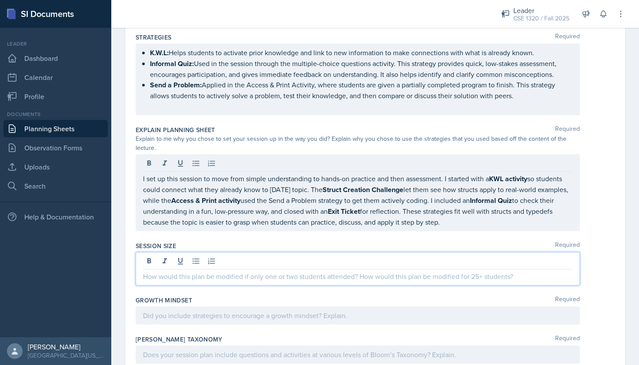
click at [233, 252] on div at bounding box center [358, 268] width 445 height 33
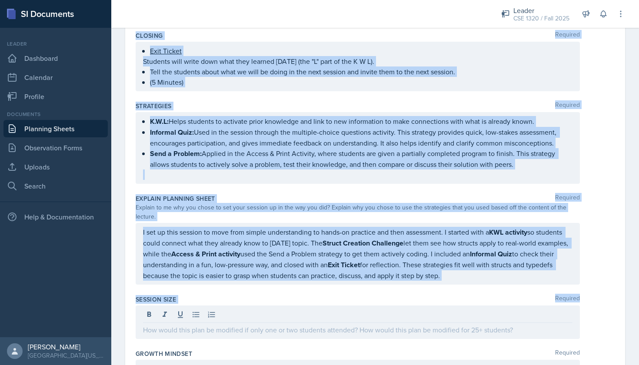
scroll to position [892, 0]
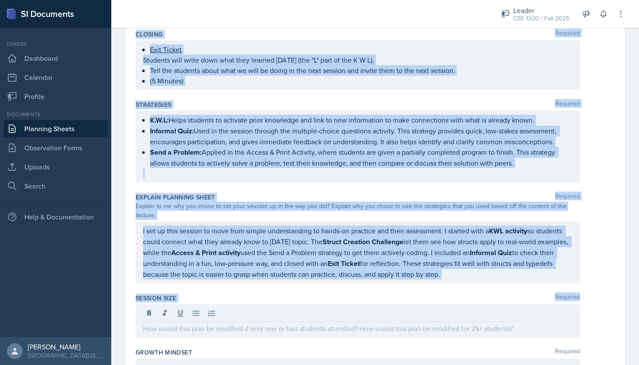
drag, startPoint x: 136, startPoint y: 119, endPoint x: 277, endPoint y: 296, distance: 226.3
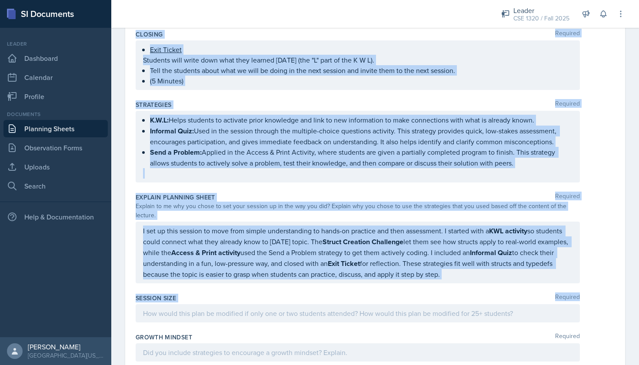
copy div "Content Required What is a Struct? A struct (structure) is a user-defined data …"
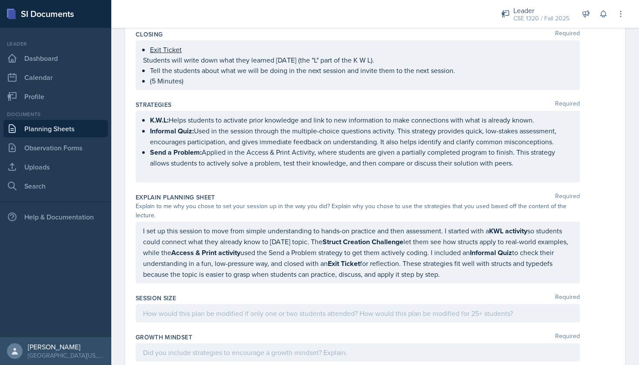
click at [187, 307] on div at bounding box center [358, 313] width 445 height 18
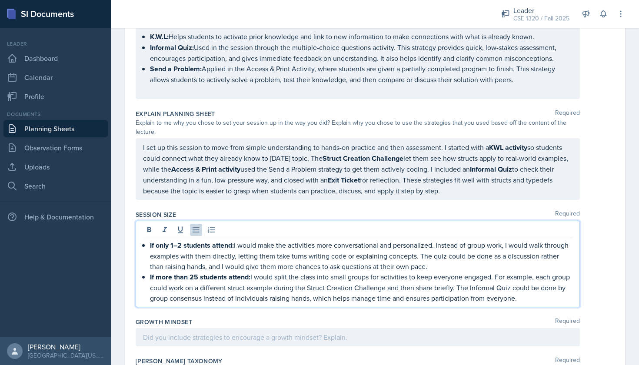
scroll to position [979, 0]
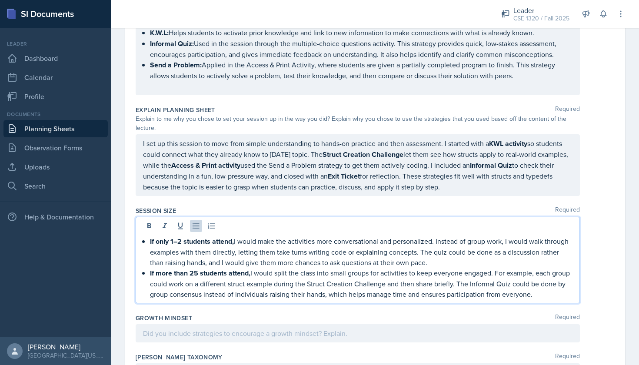
click at [252, 268] on p "If more than 25 students attend, I would split the class into small groups for …" at bounding box center [361, 284] width 423 height 32
click at [235, 236] on p "If only 1–2 students attend, I would make the activities more conversational an…" at bounding box center [361, 252] width 423 height 32
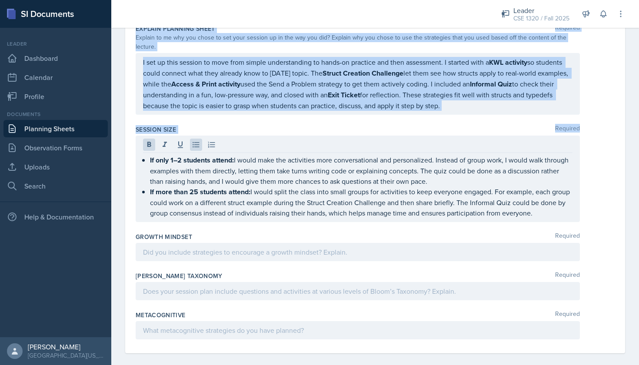
scroll to position [0, 0]
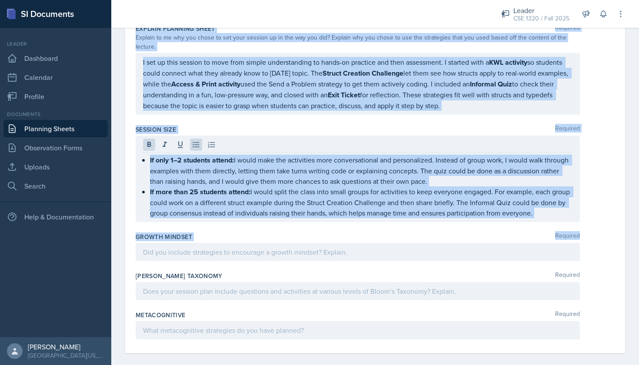
drag, startPoint x: 135, startPoint y: 120, endPoint x: 240, endPoint y: 249, distance: 166.4
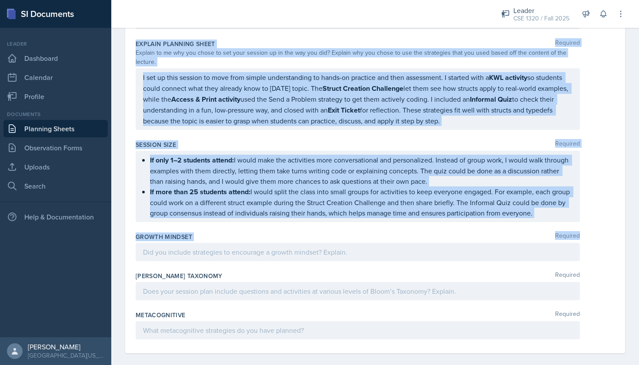
copy div "Content Required What is a Struct? A struct (structure) is a user-defined data …"
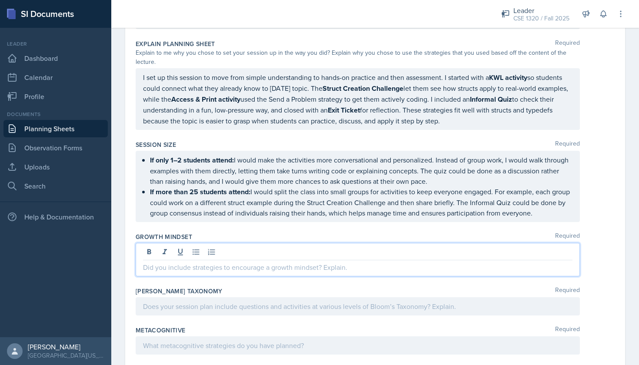
click at [212, 243] on div at bounding box center [358, 259] width 445 height 33
paste div
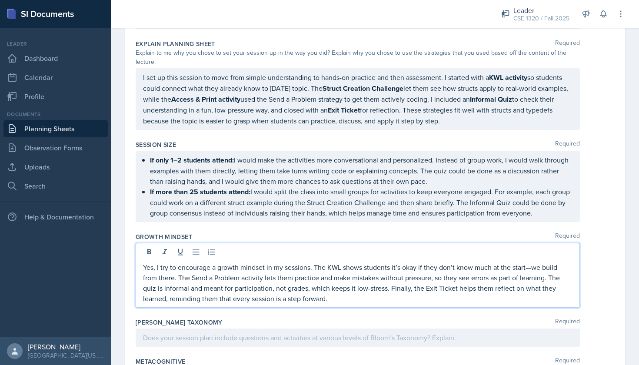
click at [533, 262] on p "Yes, I try to encourage a growth mindset in my sessions. The KWL shows students…" at bounding box center [358, 283] width 430 height 42
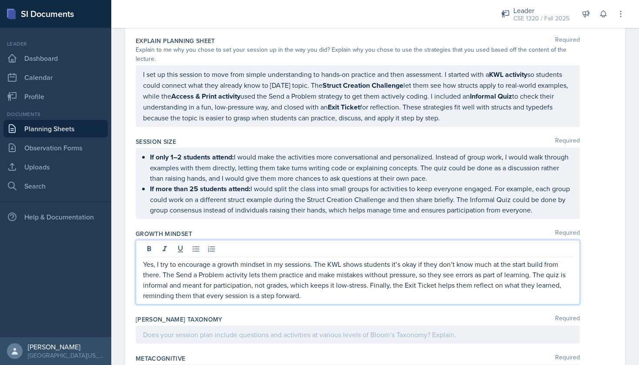
click at [528, 259] on p "Yes, I try to encourage a growth mindset in my sessions. The KWL shows students…" at bounding box center [358, 280] width 430 height 42
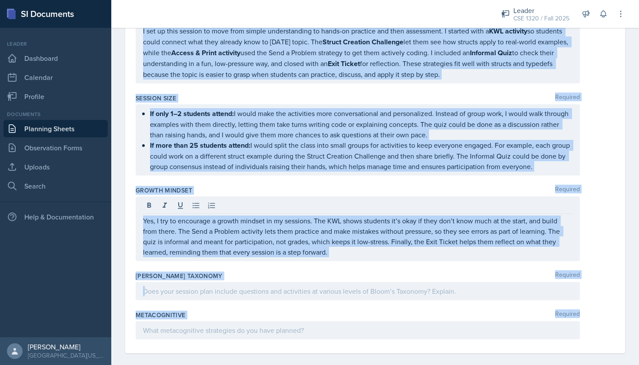
scroll to position [1, 0]
drag, startPoint x: 135, startPoint y: 77, endPoint x: 265, endPoint y: 331, distance: 285.6
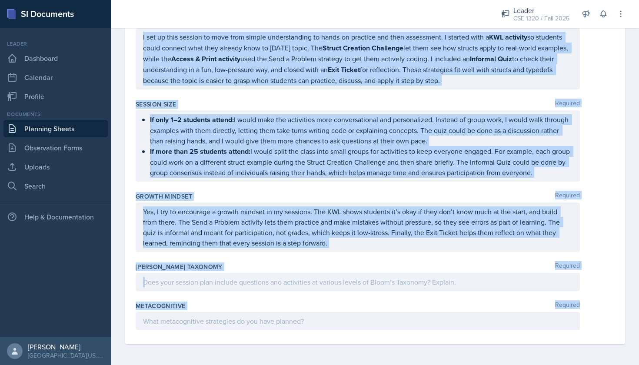
copy div "Date September 2025 31 1 2 3 4 5 6 7 8 9 10 11 12 13 14 15 16 17 18 19 20 21 22…"
click at [232, 277] on p at bounding box center [358, 282] width 430 height 10
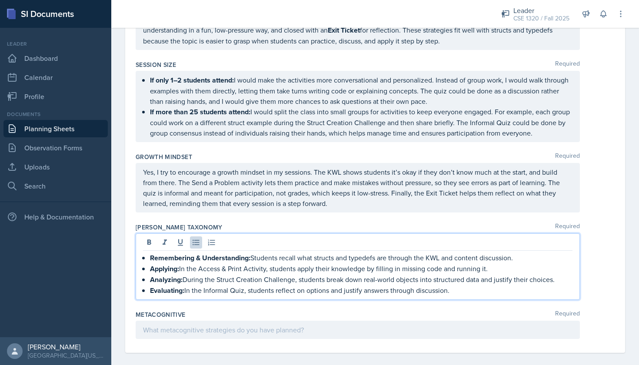
scroll to position [1125, 0]
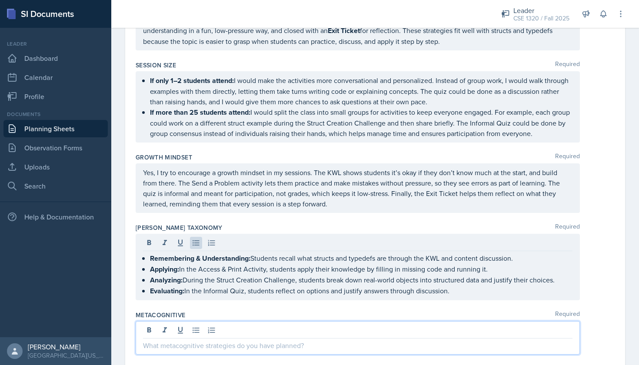
click at [246, 325] on div at bounding box center [358, 337] width 445 height 33
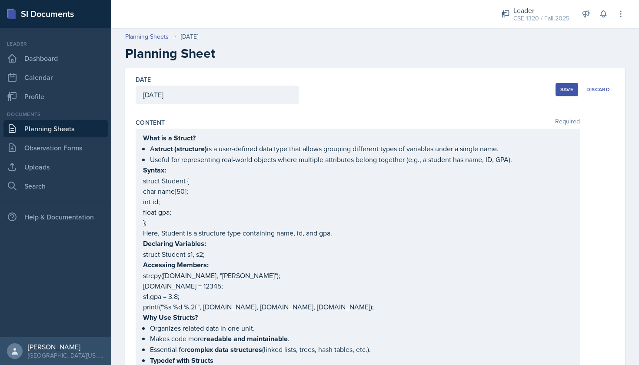
scroll to position [0, 0]
click at [573, 86] on div "Save" at bounding box center [567, 89] width 13 height 7
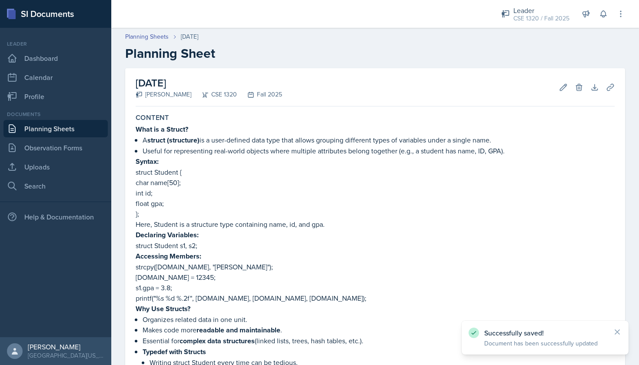
click at [59, 128] on link "Planning Sheets" at bounding box center [55, 128] width 104 height 17
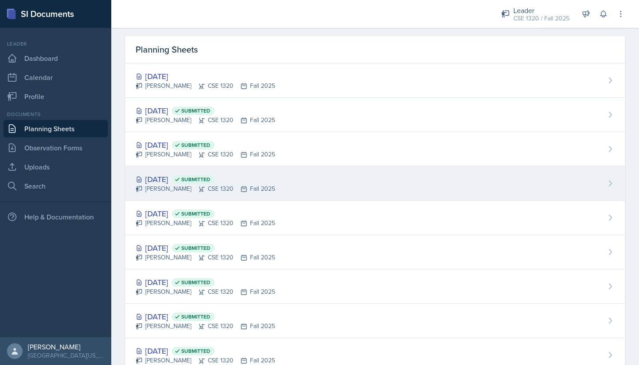
scroll to position [25, 0]
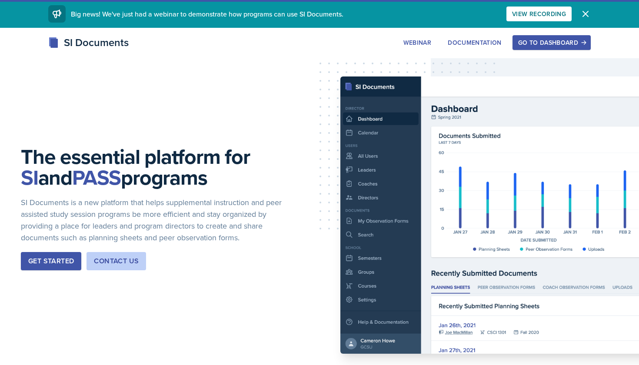
click at [550, 46] on div "Go to Dashboard" at bounding box center [551, 42] width 67 height 7
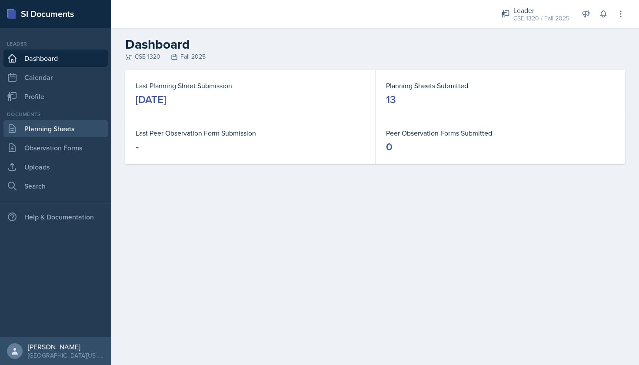
click at [66, 132] on link "Planning Sheets" at bounding box center [55, 128] width 104 height 17
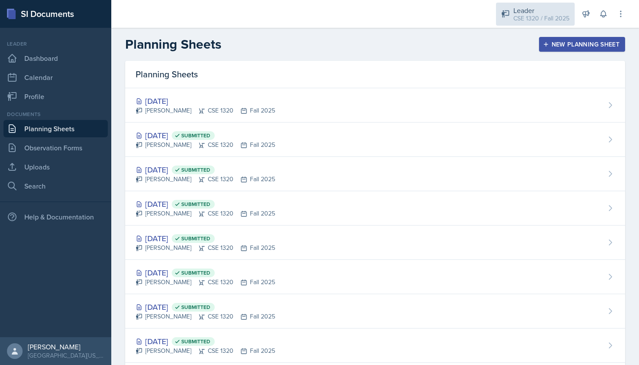
click at [532, 16] on div "CSE 1320 / Fall 2025" at bounding box center [542, 18] width 56 height 9
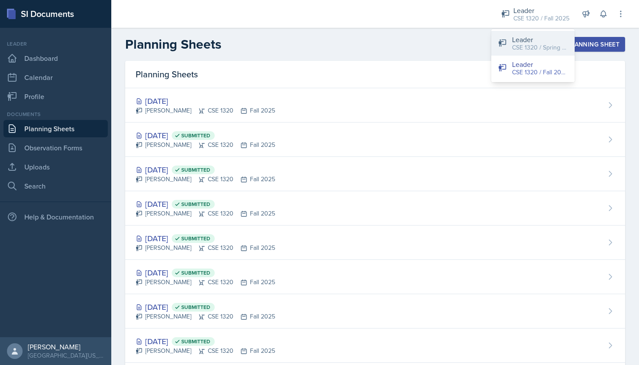
click at [538, 48] on div "CSE 1320 / Spring 2025" at bounding box center [540, 47] width 56 height 9
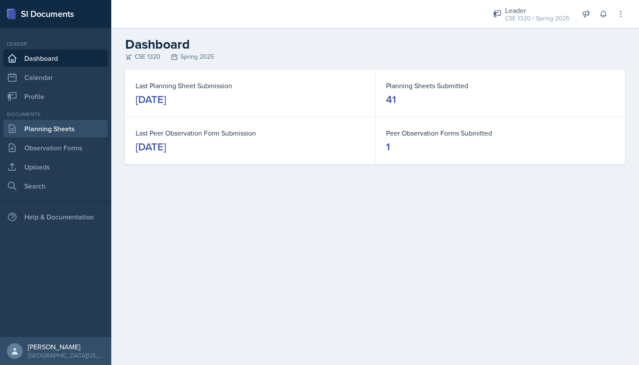
click at [72, 132] on link "Planning Sheets" at bounding box center [55, 128] width 104 height 17
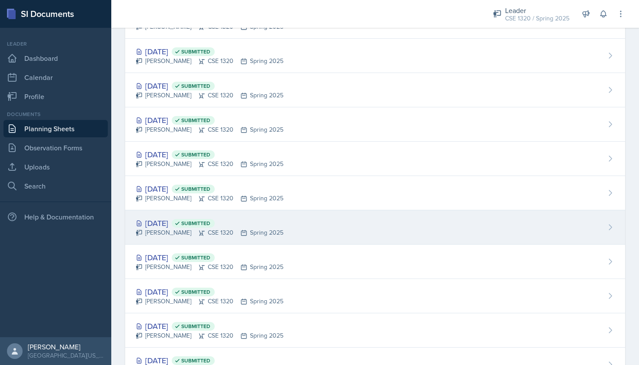
scroll to position [282, 0]
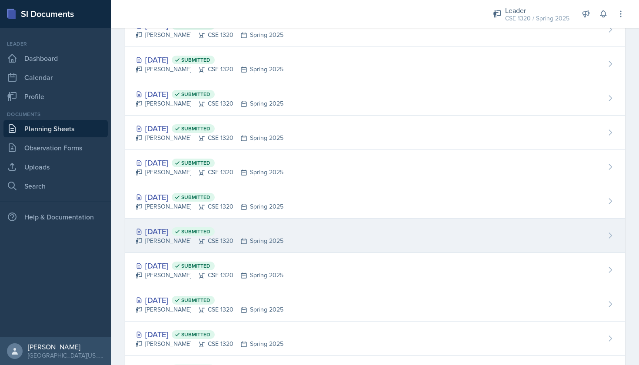
click at [331, 225] on div "[DATE] Submitted [PERSON_NAME] CSE 1320 Spring 2025" at bounding box center [375, 236] width 500 height 34
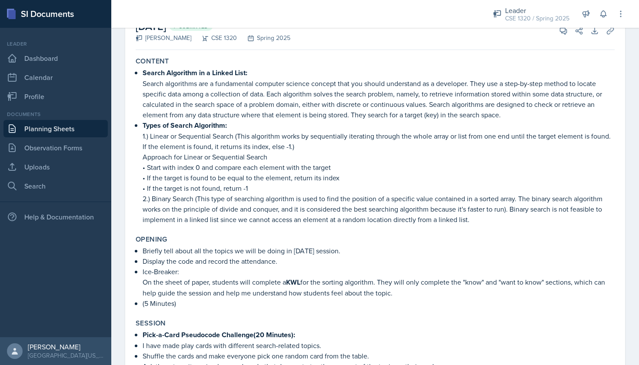
scroll to position [59, 0]
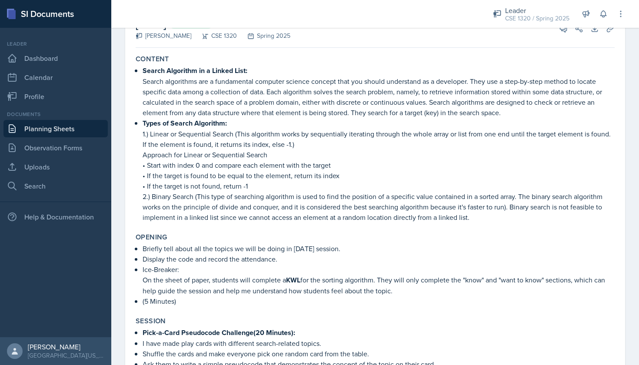
click at [71, 130] on link "Planning Sheets" at bounding box center [55, 128] width 104 height 17
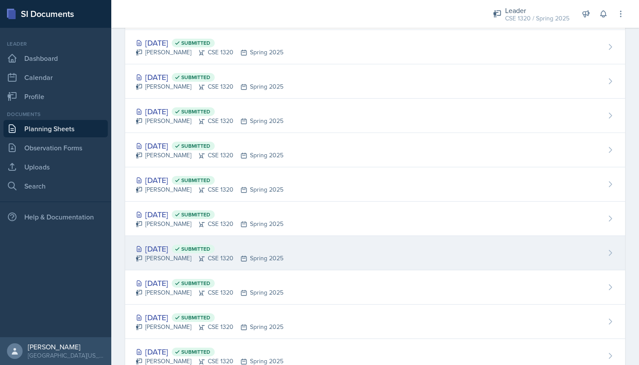
scroll to position [59, 0]
click at [323, 261] on div "[DATE] Submitted [PERSON_NAME] CSE 1320 Spring 2025" at bounding box center [375, 252] width 500 height 34
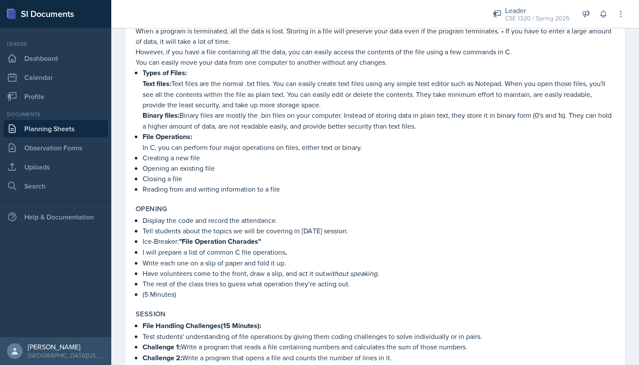
scroll to position [144, 0]
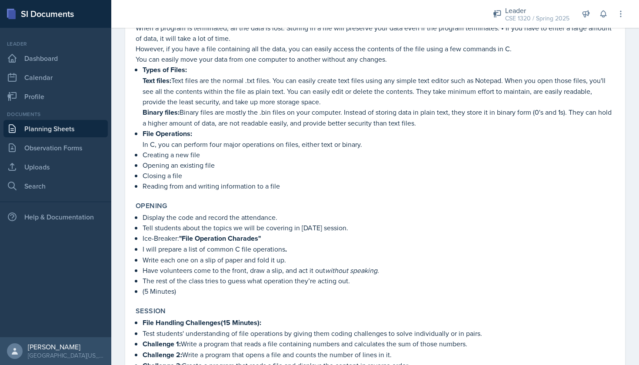
click at [80, 129] on link "Planning Sheets" at bounding box center [55, 128] width 104 height 17
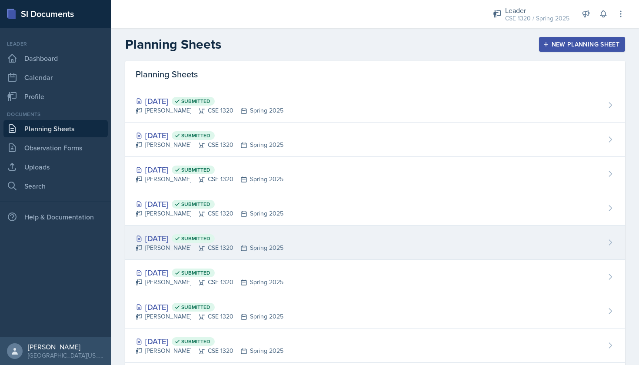
click at [342, 244] on div "[DATE] Submitted [PERSON_NAME] CSE 1320 Spring 2025" at bounding box center [375, 243] width 500 height 34
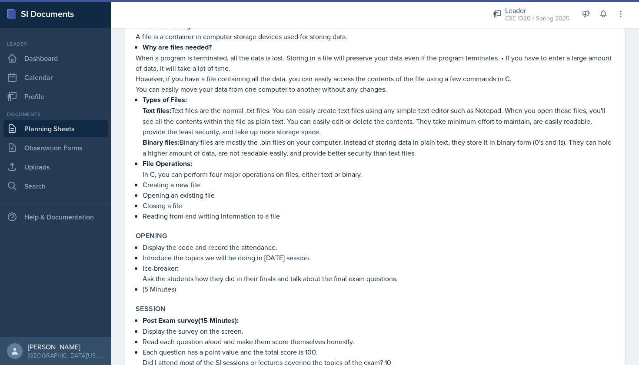
scroll to position [213, 0]
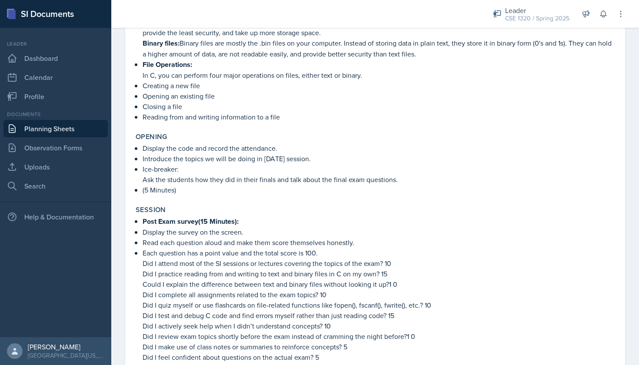
click at [58, 131] on link "Planning Sheets" at bounding box center [55, 128] width 104 height 17
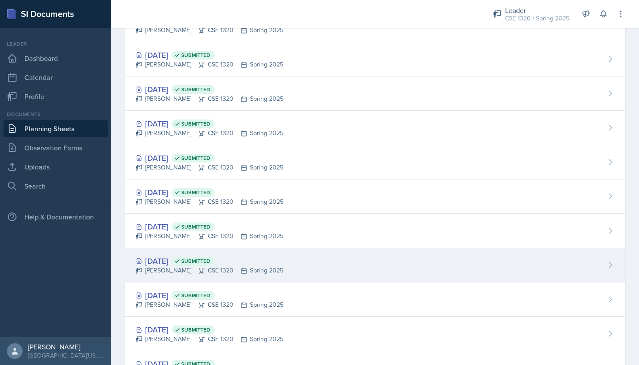
scroll to position [325, 0]
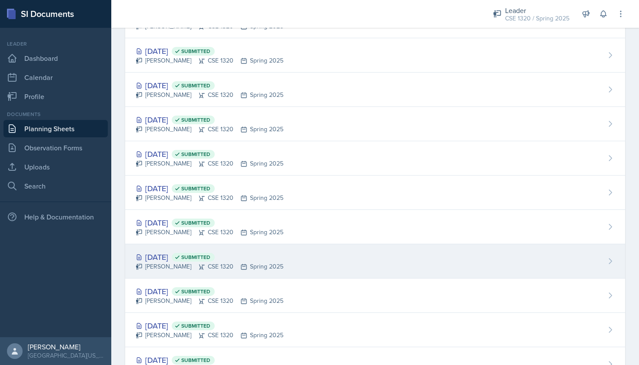
click at [321, 253] on div "[DATE] Submitted [PERSON_NAME] CSE 1320 Spring 2025" at bounding box center [375, 261] width 500 height 34
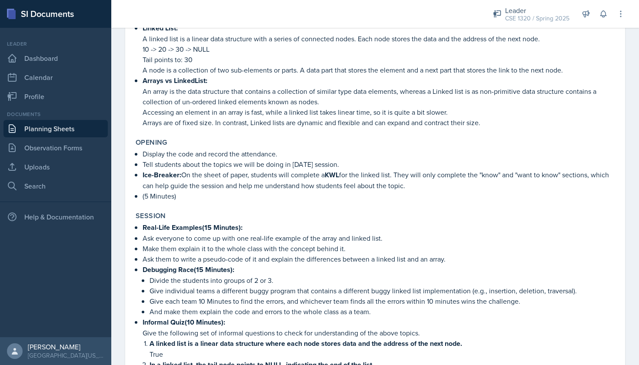
scroll to position [117, 0]
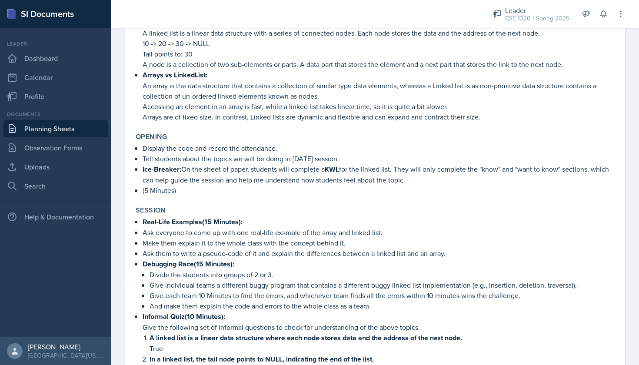
click at [72, 127] on link "Planning Sheets" at bounding box center [55, 128] width 104 height 17
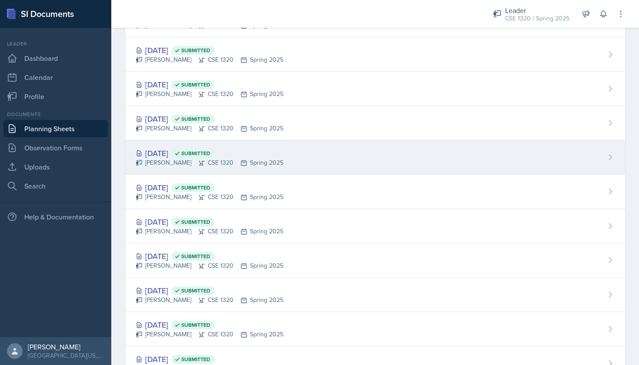
scroll to position [240, 0]
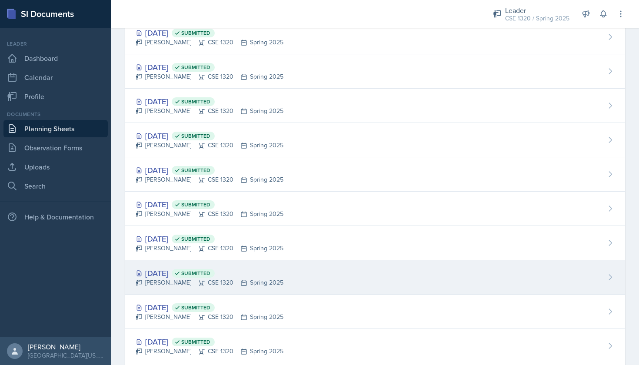
click at [326, 271] on div "[DATE] Submitted [PERSON_NAME] CSE 1320 Spring 2025" at bounding box center [375, 278] width 500 height 34
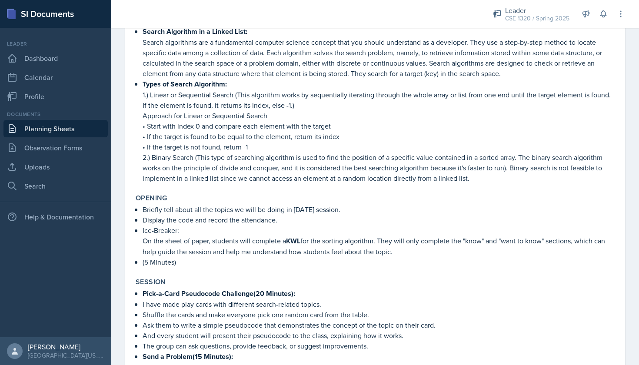
scroll to position [122, 0]
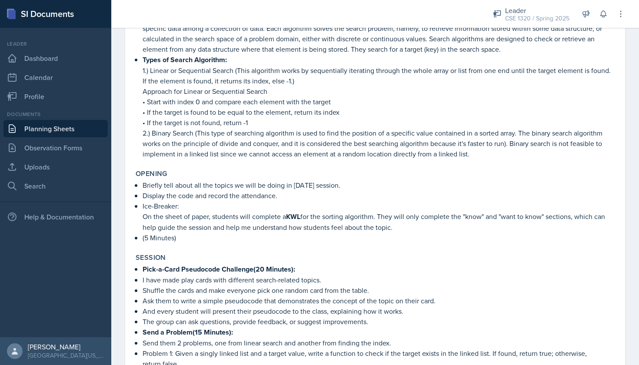
click at [63, 131] on link "Planning Sheets" at bounding box center [55, 128] width 104 height 17
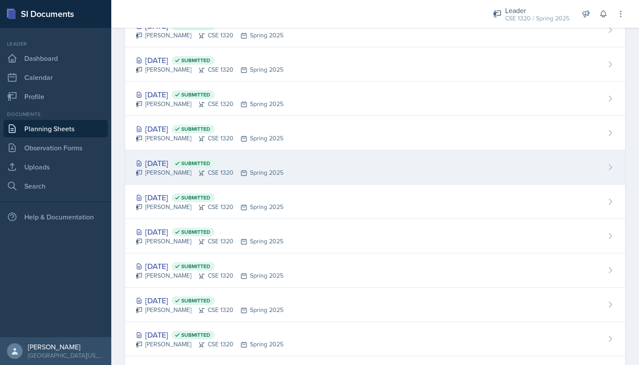
scroll to position [388, 0]
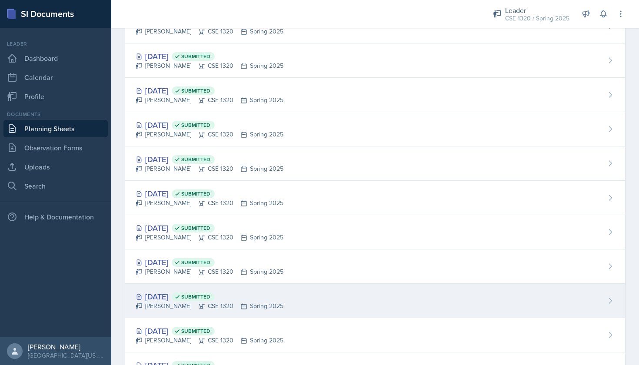
click at [355, 297] on div "[DATE] Submitted [PERSON_NAME] CSE 1320 Spring 2025" at bounding box center [375, 301] width 500 height 34
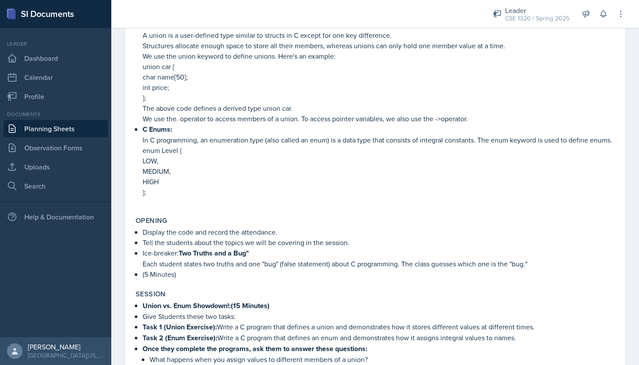
scroll to position [113, 0]
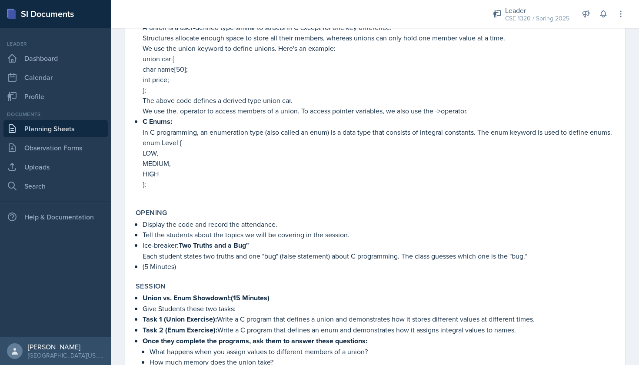
click at [80, 127] on link "Planning Sheets" at bounding box center [55, 128] width 104 height 17
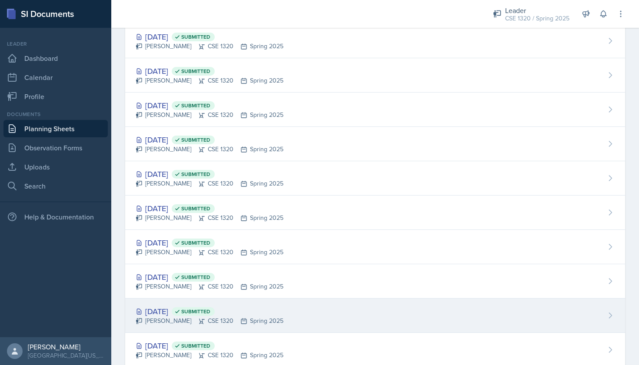
scroll to position [424, 0]
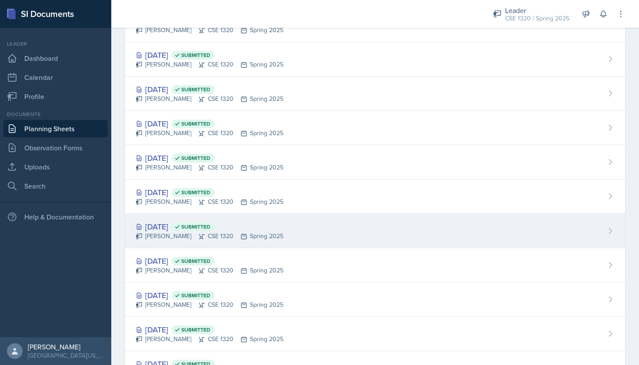
click at [312, 226] on div "[DATE] Submitted [PERSON_NAME] CSE 1320 Spring 2025" at bounding box center [375, 231] width 500 height 34
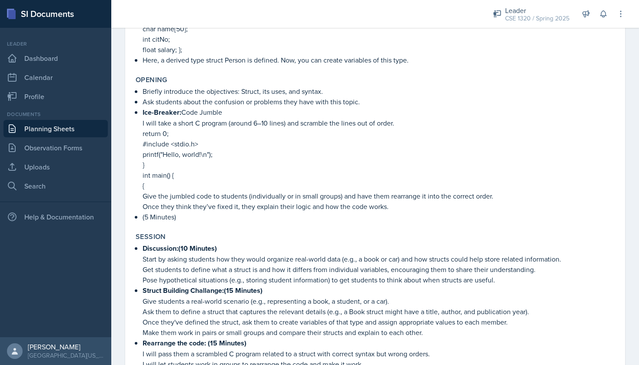
scroll to position [249, 0]
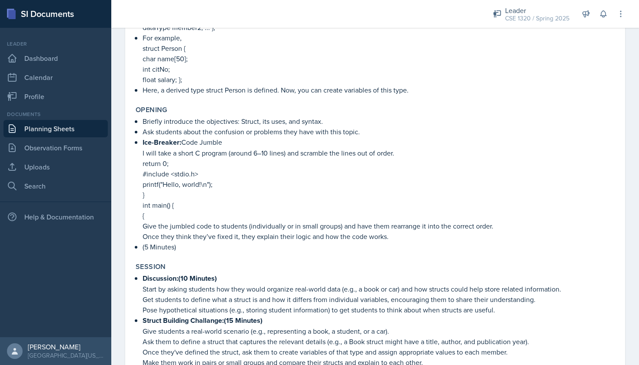
click at [75, 129] on link "Planning Sheets" at bounding box center [55, 128] width 104 height 17
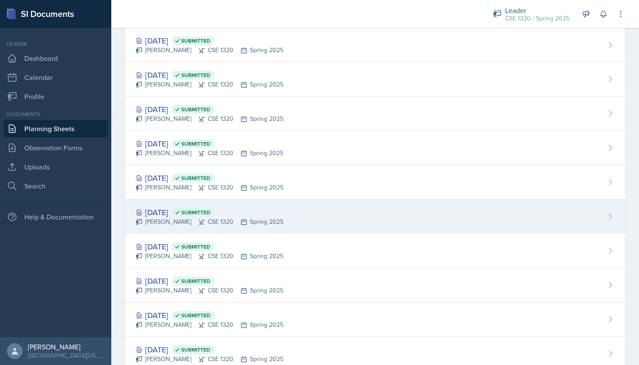
scroll to position [372, 0]
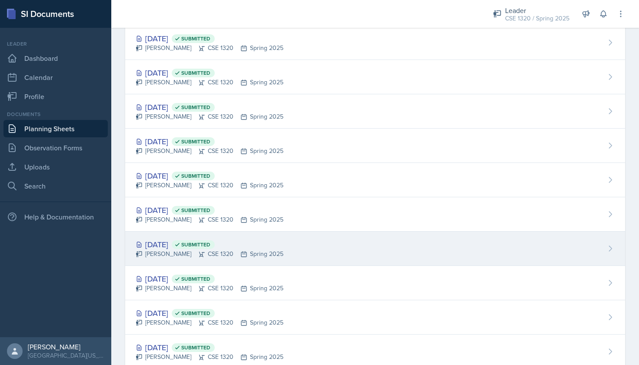
click at [297, 244] on div "[DATE] Submitted [PERSON_NAME] CSE 1320 Spring 2025" at bounding box center [375, 249] width 500 height 34
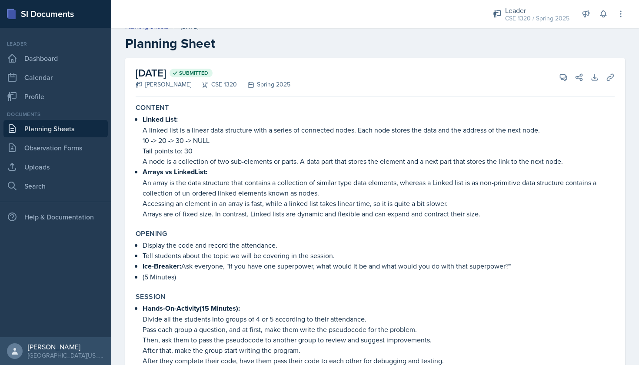
scroll to position [11, 0]
click at [74, 132] on link "Planning Sheets" at bounding box center [55, 128] width 104 height 17
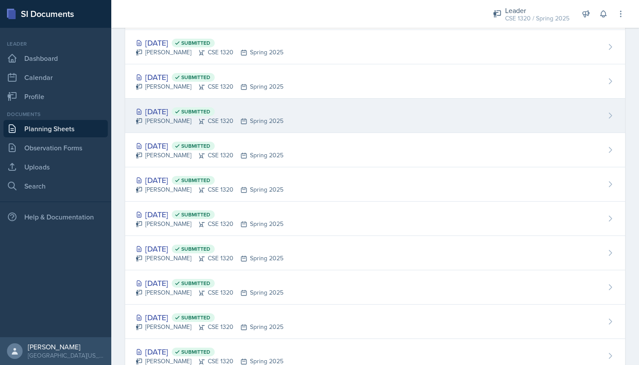
scroll to position [453, 0]
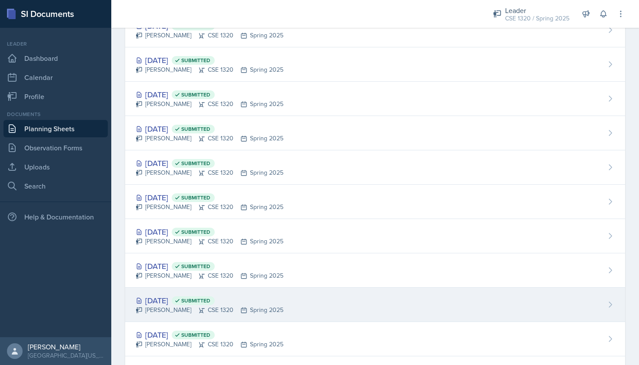
click at [384, 298] on div "[DATE] Submitted [PERSON_NAME] CSE 1320 Spring 2025" at bounding box center [375, 305] width 500 height 34
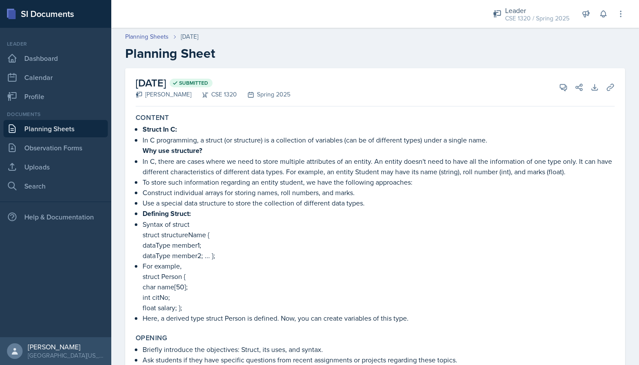
click at [65, 129] on link "Planning Sheets" at bounding box center [55, 128] width 104 height 17
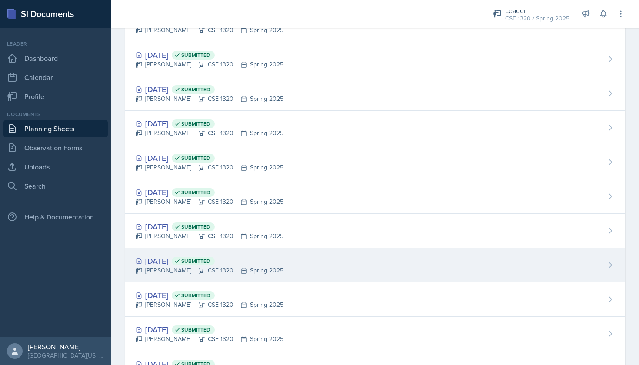
scroll to position [493, 0]
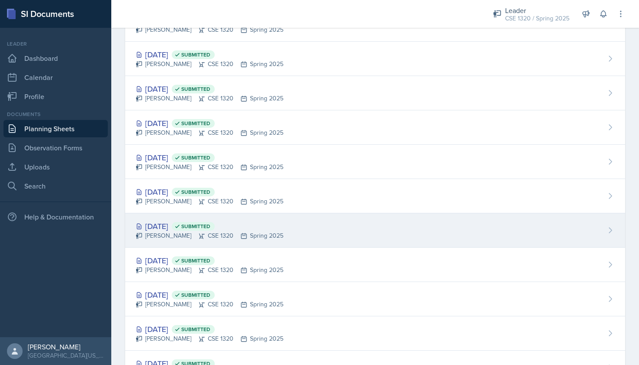
click at [317, 224] on div "[DATE] Submitted [PERSON_NAME] CSE 1320 Spring 2025" at bounding box center [375, 231] width 500 height 34
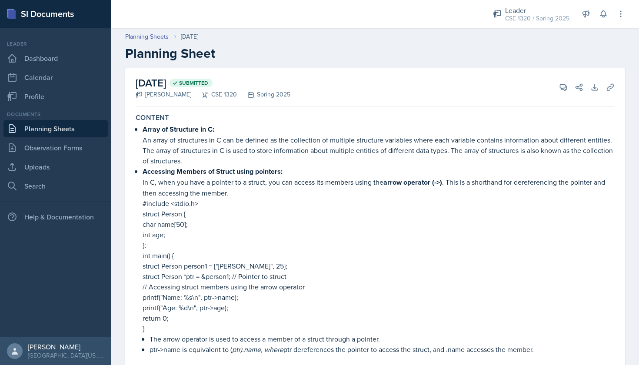
click at [55, 131] on link "Planning Sheets" at bounding box center [55, 128] width 104 height 17
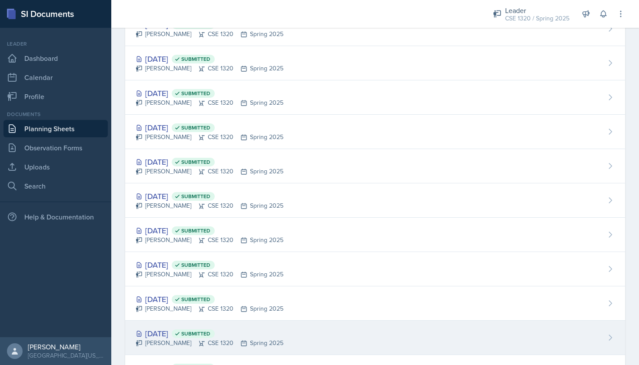
scroll to position [396, 0]
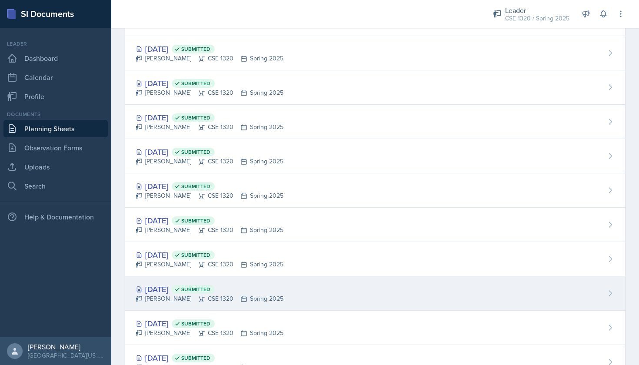
click at [313, 287] on div "[DATE] Submitted [PERSON_NAME] CSE 1320 Spring 2025" at bounding box center [375, 294] width 500 height 34
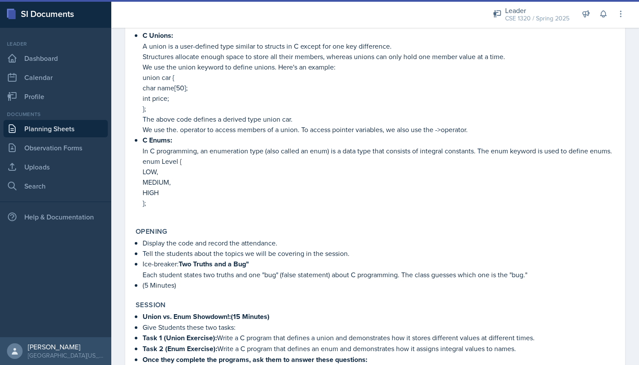
scroll to position [148, 0]
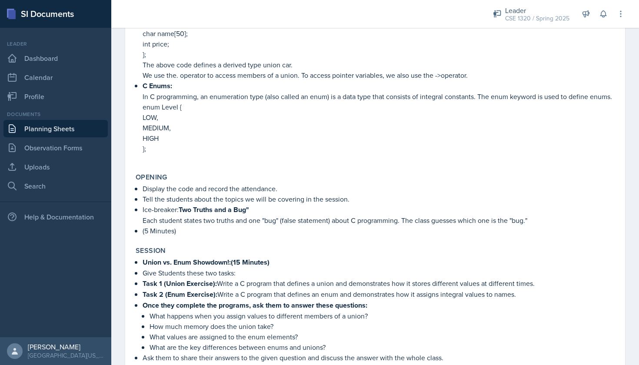
click at [77, 129] on link "Planning Sheets" at bounding box center [55, 128] width 104 height 17
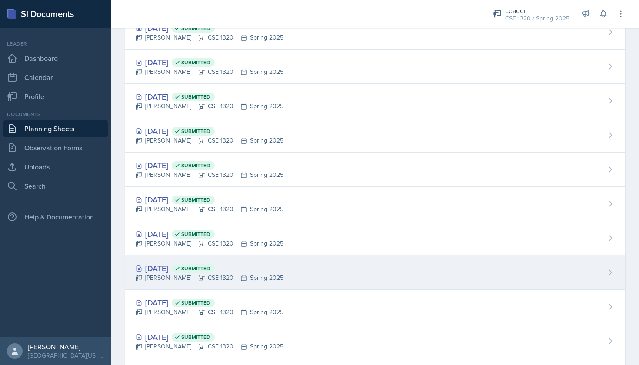
scroll to position [391, 0]
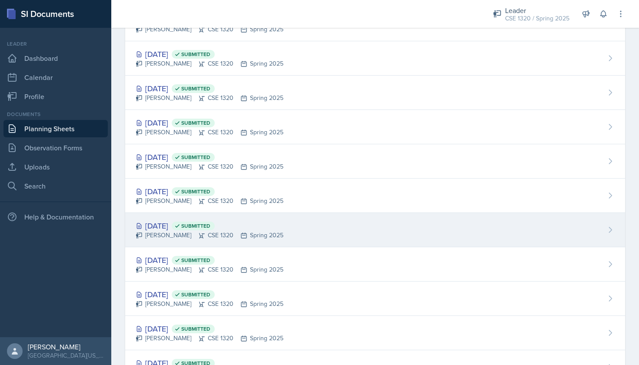
click at [305, 231] on div "[DATE] Submitted [PERSON_NAME] CSE 1320 Spring 2025" at bounding box center [375, 230] width 500 height 34
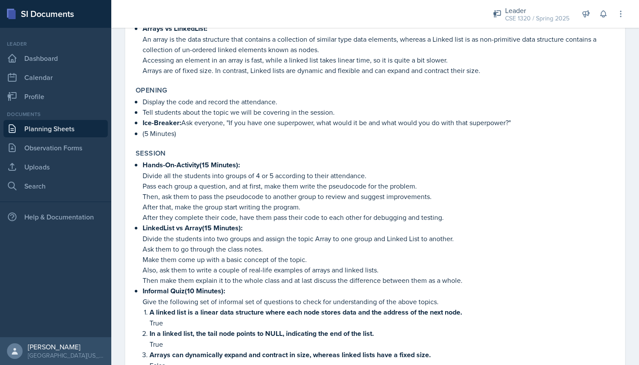
scroll to position [154, 0]
click at [83, 130] on link "Planning Sheets" at bounding box center [55, 128] width 104 height 17
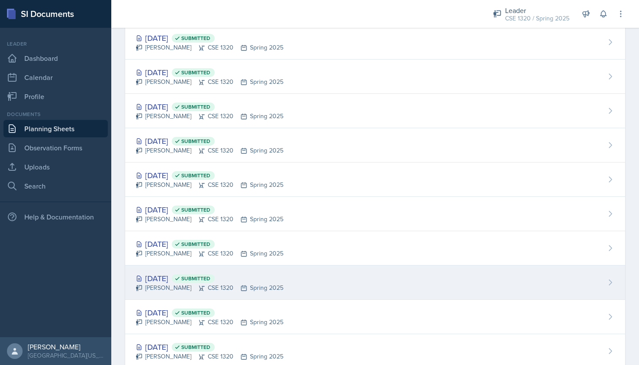
scroll to position [690, 0]
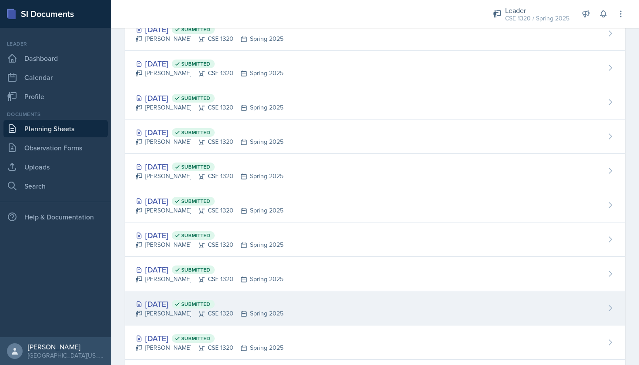
click at [314, 303] on div "[DATE] Submitted [PERSON_NAME] CSE 1320 Spring 2025" at bounding box center [375, 308] width 500 height 34
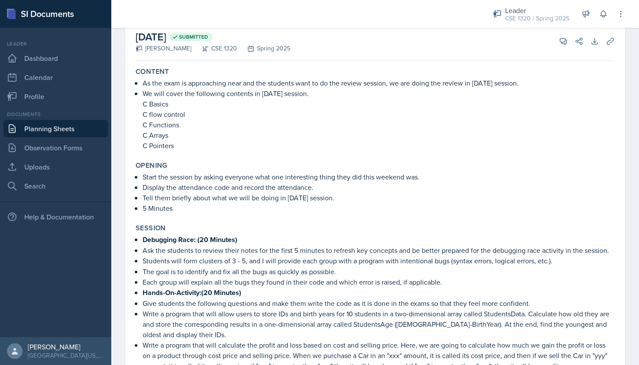
scroll to position [63, 0]
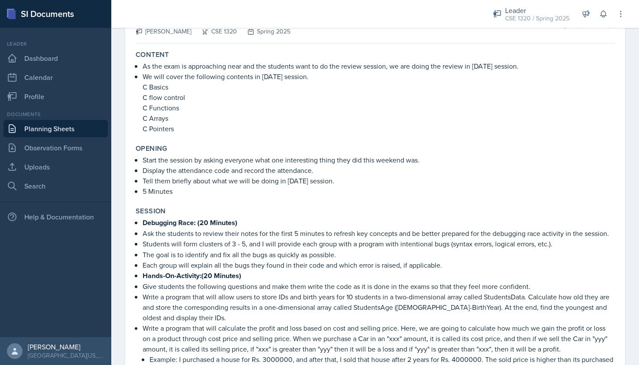
click at [70, 127] on link "Planning Sheets" at bounding box center [55, 128] width 104 height 17
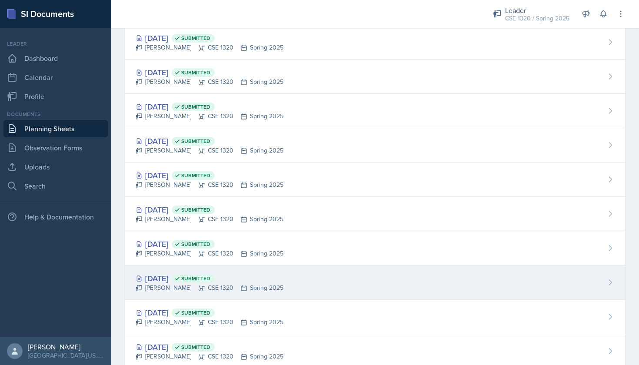
click at [299, 283] on div "[DATE] Submitted [PERSON_NAME] CSE 1320 Spring 2025" at bounding box center [375, 283] width 500 height 34
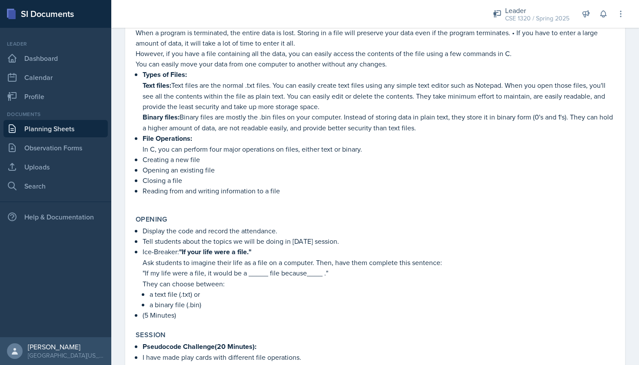
scroll to position [137, 0]
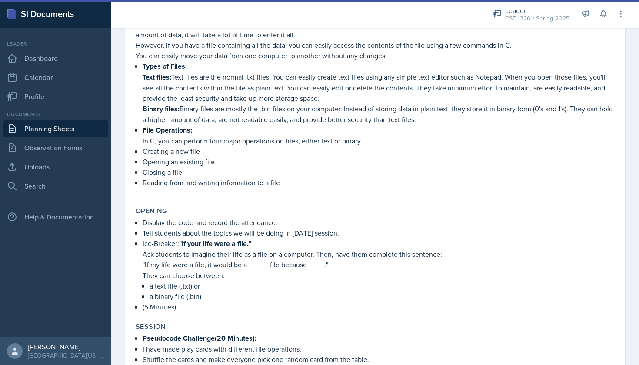
click at [83, 126] on link "Planning Sheets" at bounding box center [55, 128] width 104 height 17
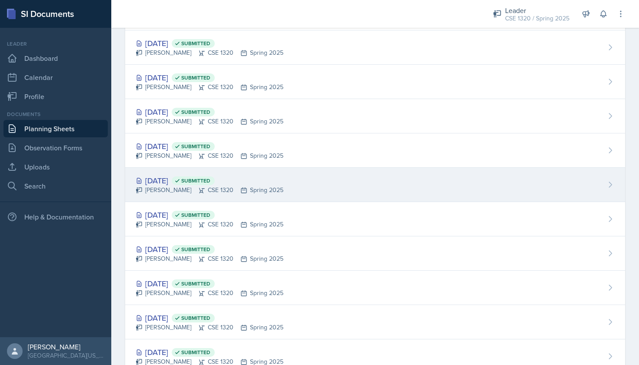
scroll to position [951, 0]
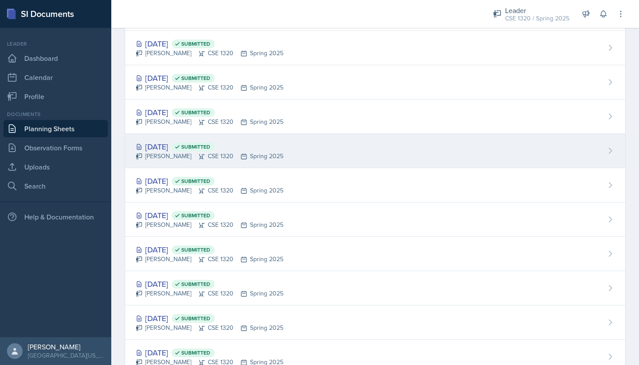
click at [317, 149] on div "[DATE] Submitted [PERSON_NAME] CSE 1320 Spring 2025" at bounding box center [375, 151] width 500 height 34
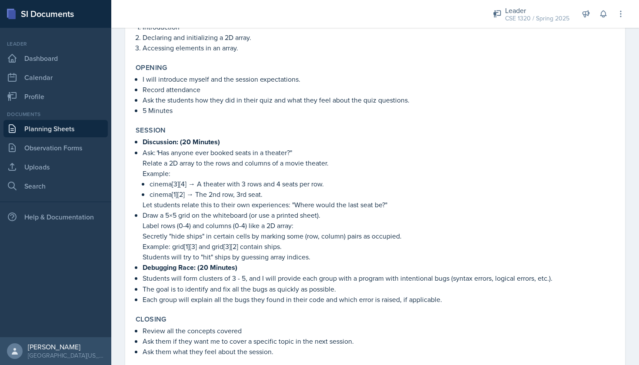
click at [57, 133] on link "Planning Sheets" at bounding box center [55, 128] width 104 height 17
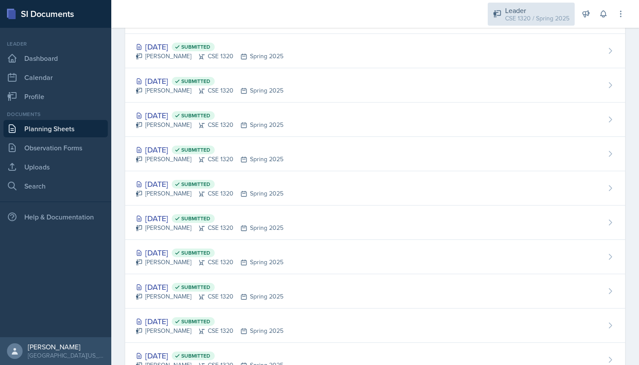
click at [528, 17] on div "CSE 1320 / Spring 2025" at bounding box center [537, 18] width 64 height 9
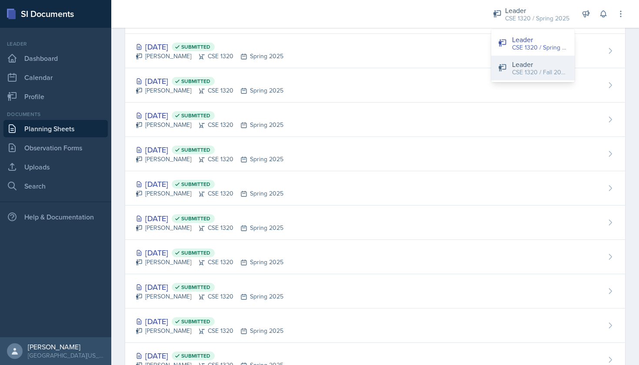
click at [532, 72] on div "CSE 1320 / Fall 2025" at bounding box center [540, 72] width 56 height 9
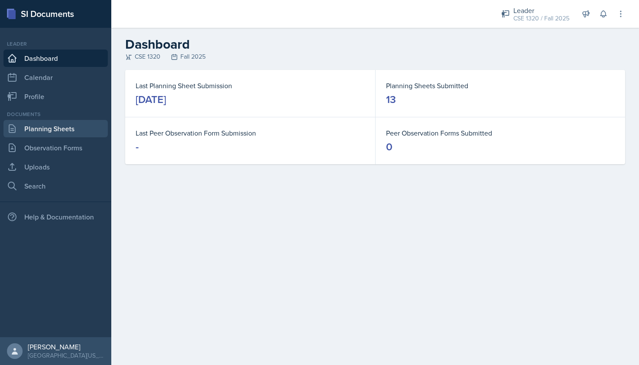
click at [45, 127] on link "Planning Sheets" at bounding box center [55, 128] width 104 height 17
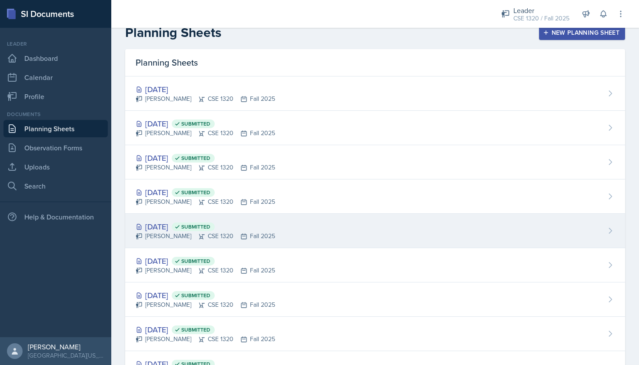
scroll to position [13, 0]
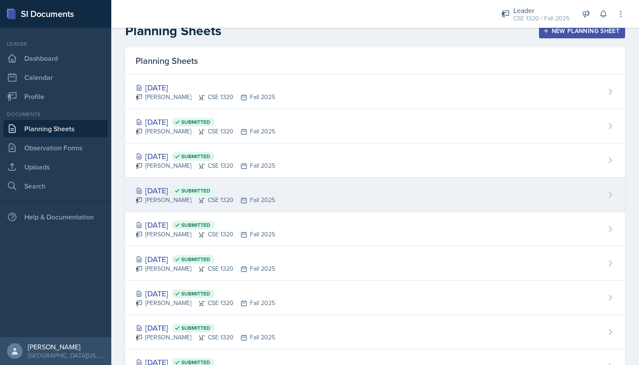
click at [348, 186] on div "[DATE] Submitted [PERSON_NAME] CSE 1320 Fall 2025" at bounding box center [375, 195] width 500 height 34
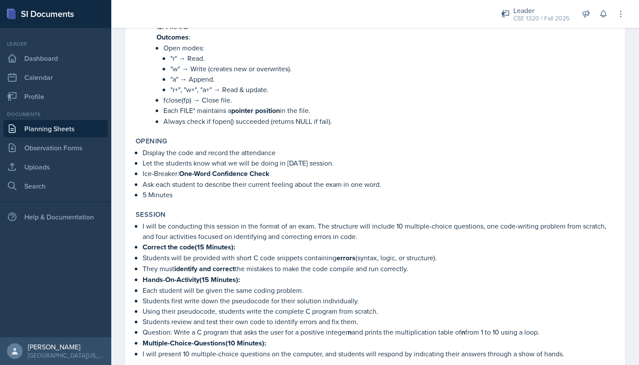
scroll to position [976, 0]
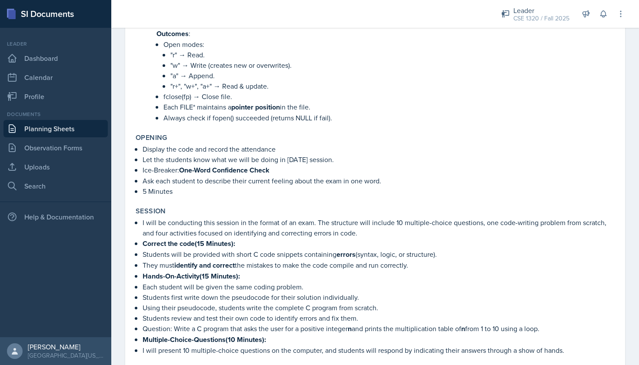
click at [77, 129] on link "Planning Sheets" at bounding box center [55, 128] width 104 height 17
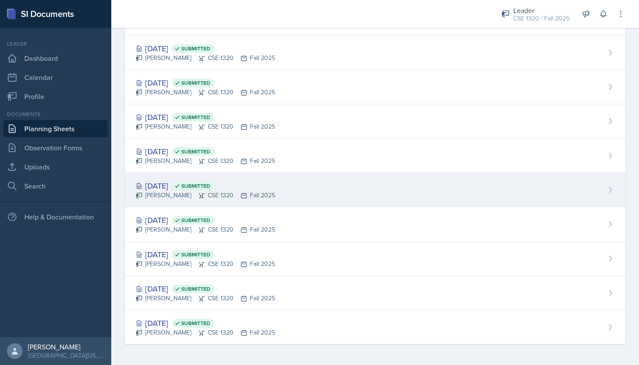
scroll to position [224, 0]
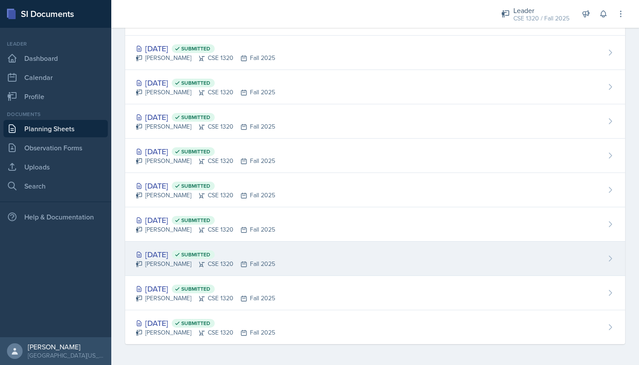
click at [308, 259] on div "[DATE] Submitted [PERSON_NAME] CSE 1320 Fall 2025" at bounding box center [375, 259] width 500 height 34
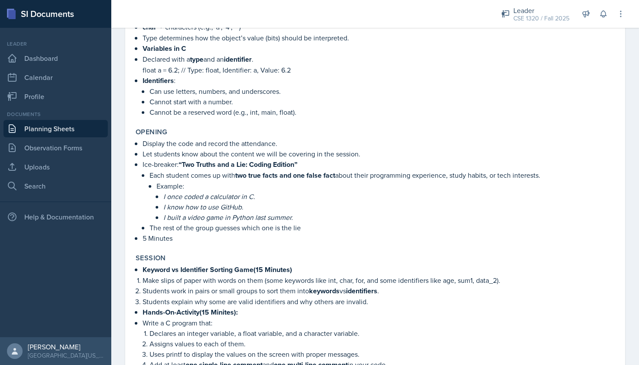
scroll to position [411, 0]
click at [75, 129] on link "Planning Sheets" at bounding box center [55, 128] width 104 height 17
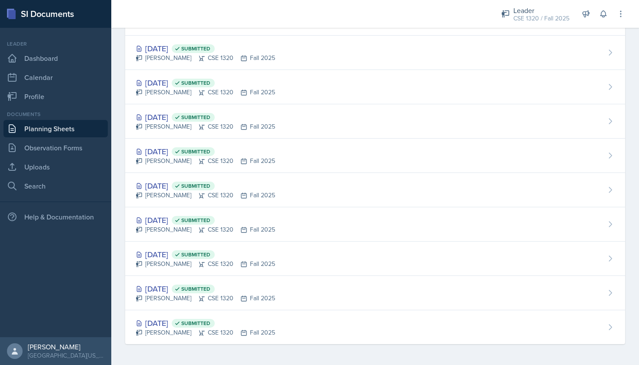
scroll to position [1, 0]
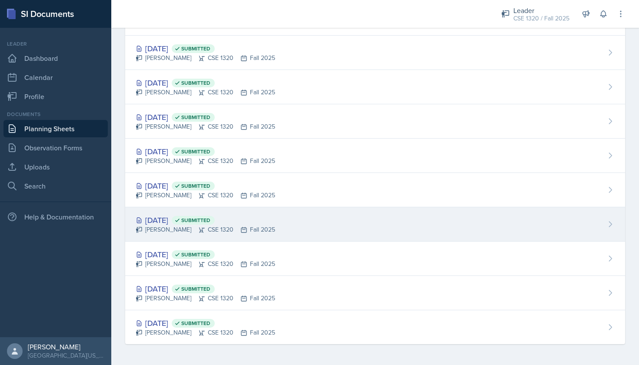
click at [296, 223] on div "[DATE] Submitted [PERSON_NAME] CSE 1320 Fall 2025" at bounding box center [375, 224] width 500 height 34
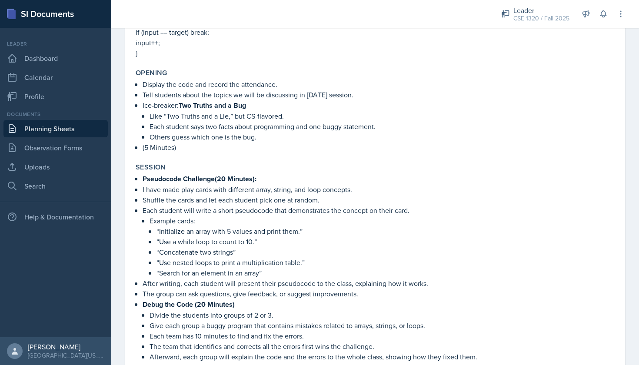
scroll to position [851, 0]
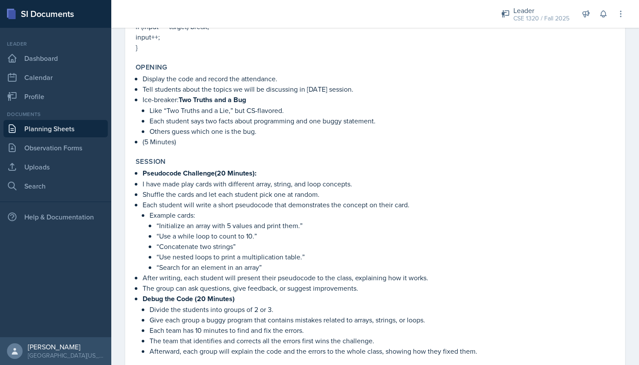
click at [54, 129] on link "Planning Sheets" at bounding box center [55, 128] width 104 height 17
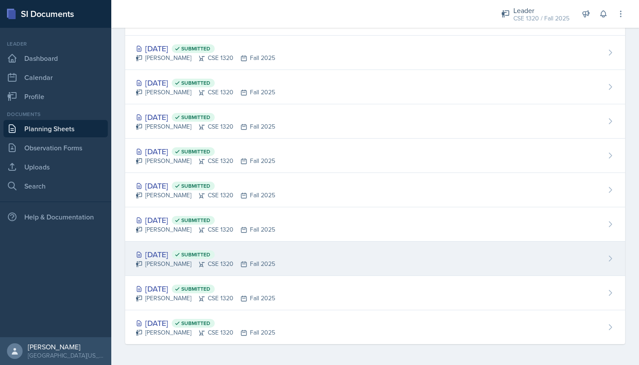
scroll to position [224, 0]
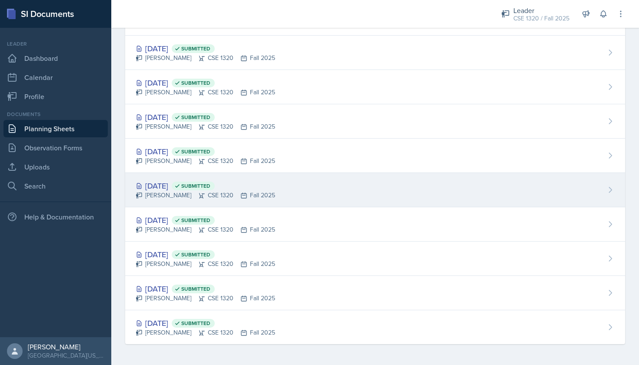
click at [325, 196] on div "[DATE] Submitted [PERSON_NAME] CSE 1320 Fall 2025" at bounding box center [375, 190] width 500 height 34
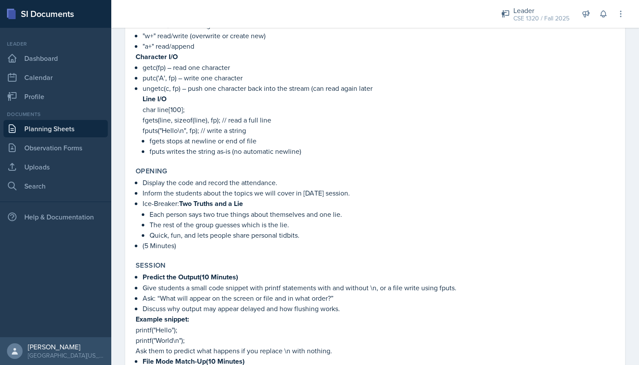
scroll to position [462, 0]
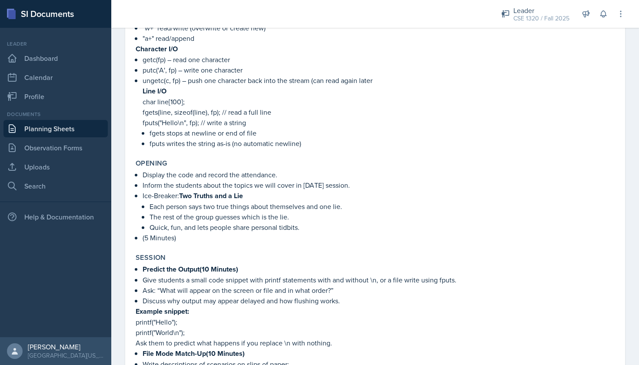
click at [85, 131] on link "Planning Sheets" at bounding box center [55, 128] width 104 height 17
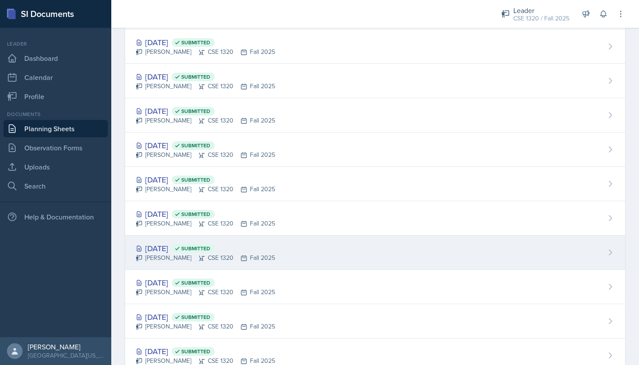
scroll to position [168, 0]
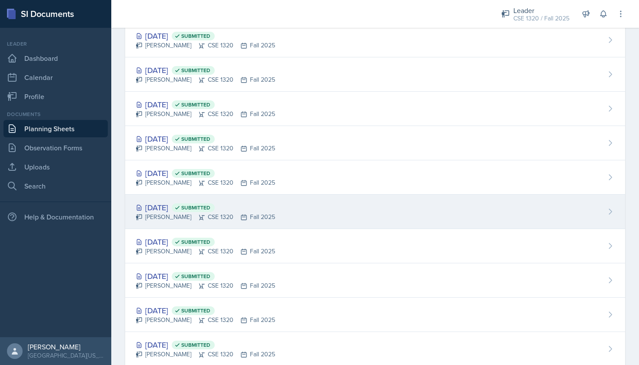
click at [304, 207] on div "[DATE] Submitted [PERSON_NAME] CSE 1320 Fall 2025" at bounding box center [375, 212] width 500 height 34
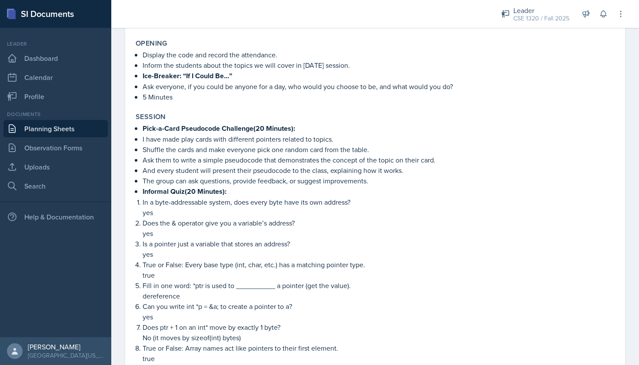
scroll to position [226, 0]
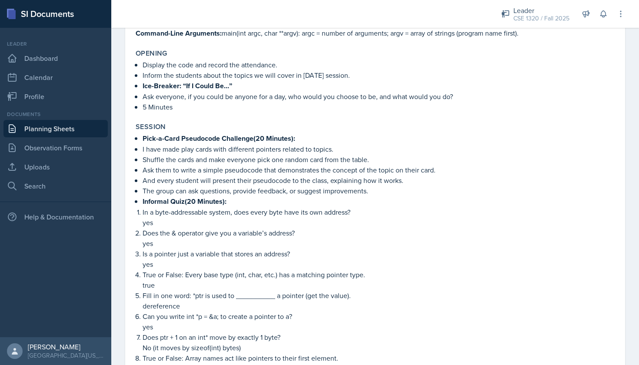
click at [74, 131] on link "Planning Sheets" at bounding box center [55, 128] width 104 height 17
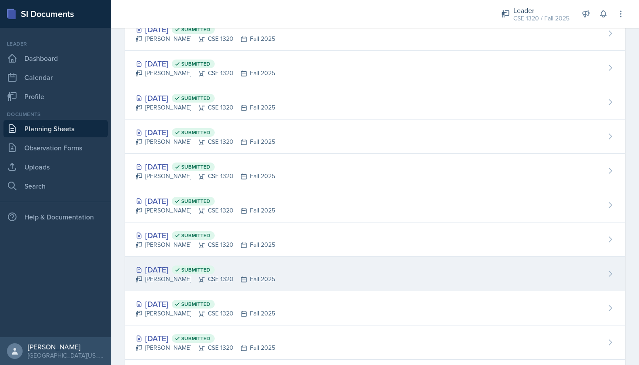
scroll to position [162, 0]
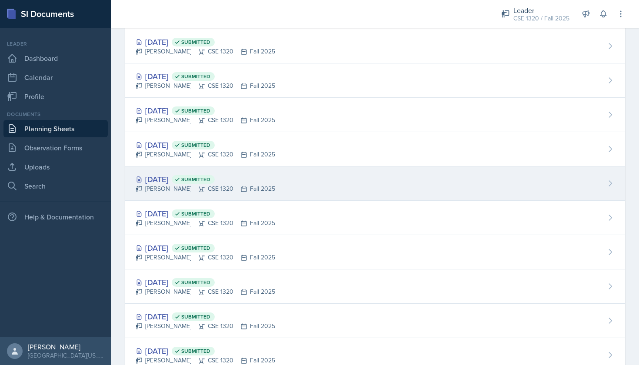
click at [302, 184] on div "[DATE] Submitted [PERSON_NAME] CSE 1320 Fall 2025" at bounding box center [375, 184] width 500 height 34
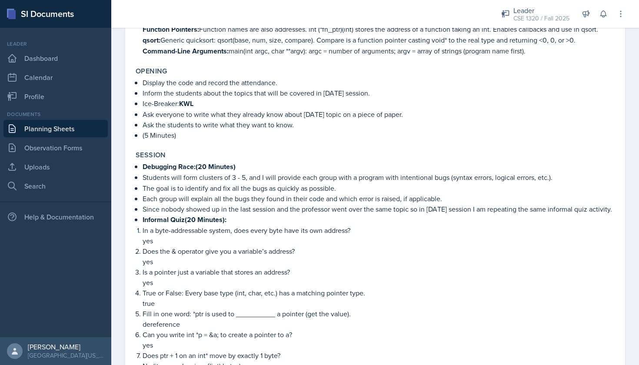
scroll to position [209, 0]
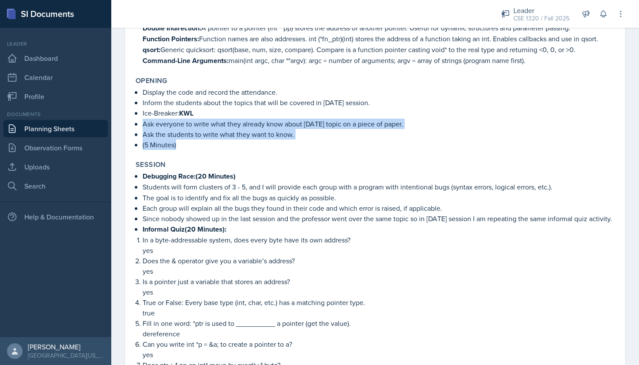
drag, startPoint x: 187, startPoint y: 143, endPoint x: 137, endPoint y: 126, distance: 53.6
click at [143, 126] on ul "Inform the students about the topics that will be covered in [DATE] session. Ic…" at bounding box center [379, 123] width 472 height 53
copy ul "Ask everyone to write what they already know about [DATE] topic on a piece of p…"
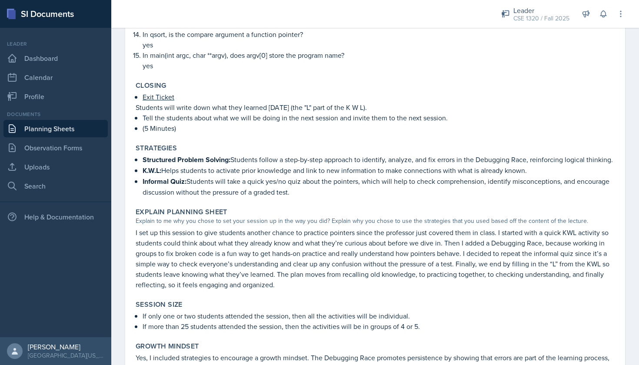
scroll to position [700, 0]
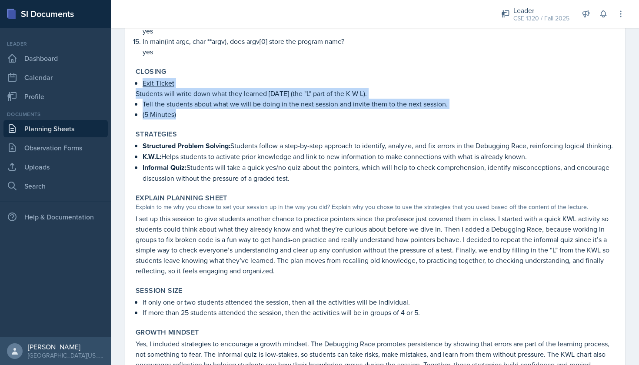
drag, startPoint x: 178, startPoint y: 124, endPoint x: 130, endPoint y: 94, distance: 57.1
copy div "Exit Ticket Students will write down what they learned [DATE] (the "L" part of …"
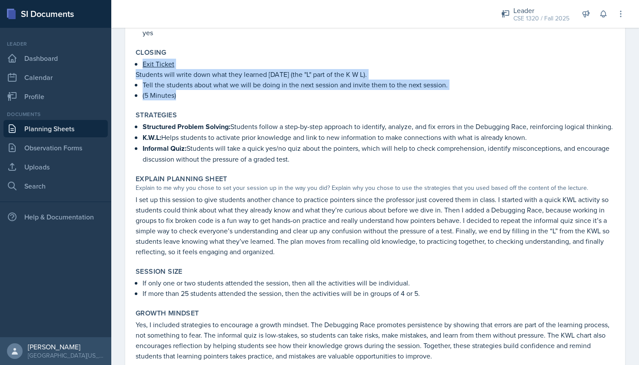
scroll to position [720, 0]
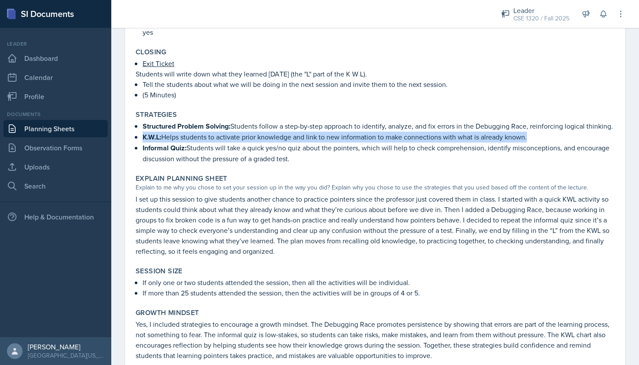
drag, startPoint x: 537, startPoint y: 147, endPoint x: 136, endPoint y: 150, distance: 401.1
click at [143, 143] on p "K.W.L: Helps students to activate prior knowledge and link to new information t…" at bounding box center [379, 137] width 472 height 11
copy p "K.W.L: Helps students to activate prior knowledge and link to new information t…"
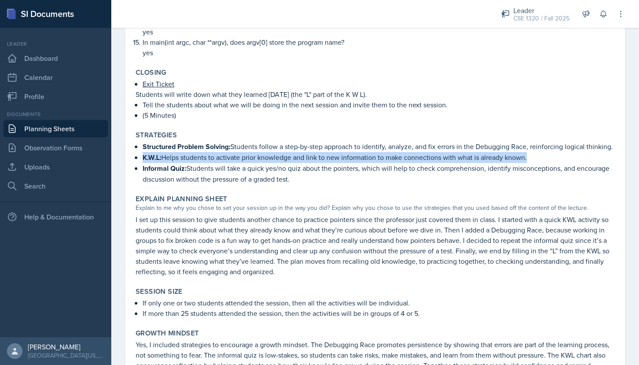
scroll to position [708, 0]
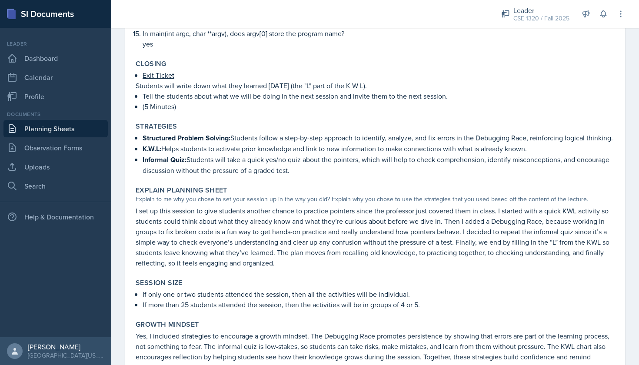
click at [308, 176] on p "Informal Quiz: Students will take a quick yes/no quiz about the pointers, which…" at bounding box center [379, 164] width 472 height 21
click at [60, 130] on link "Planning Sheets" at bounding box center [55, 128] width 104 height 17
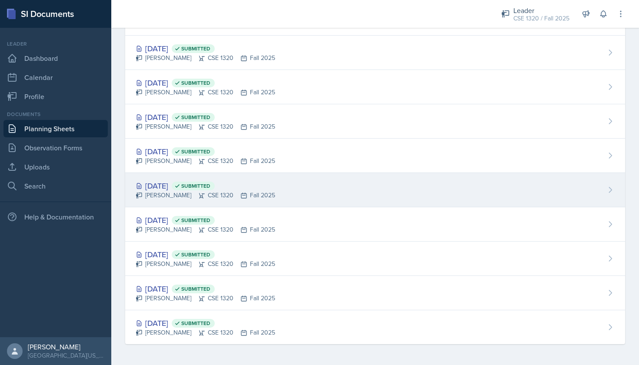
click at [321, 193] on div "[DATE] Submitted [PERSON_NAME] CSE 1320 Fall 2025" at bounding box center [375, 190] width 500 height 34
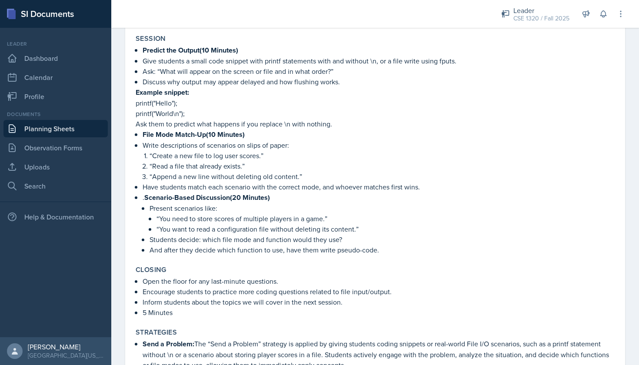
scroll to position [684, 0]
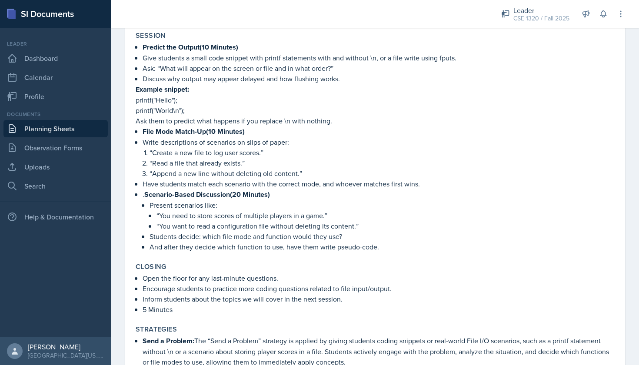
click at [76, 124] on link "Planning Sheets" at bounding box center [55, 128] width 104 height 17
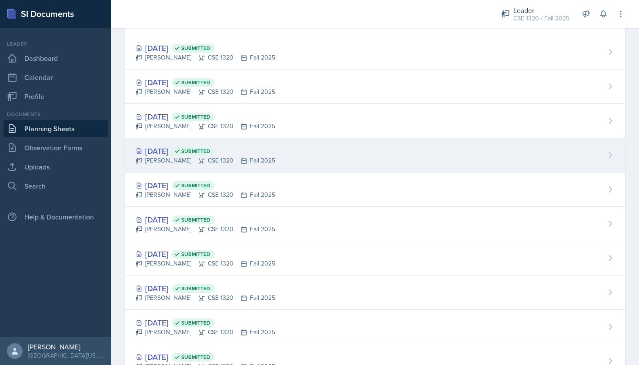
scroll to position [174, 0]
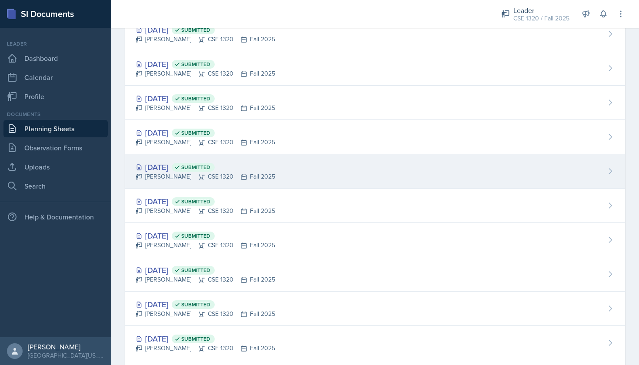
click at [324, 177] on div "[DATE] Submitted [PERSON_NAME] CSE 1320 Fall 2025" at bounding box center [375, 171] width 500 height 34
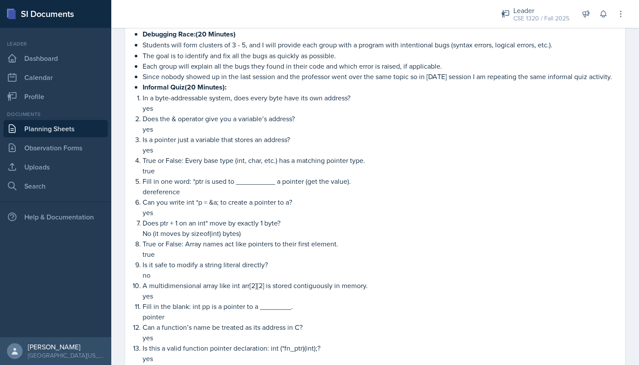
scroll to position [356, 0]
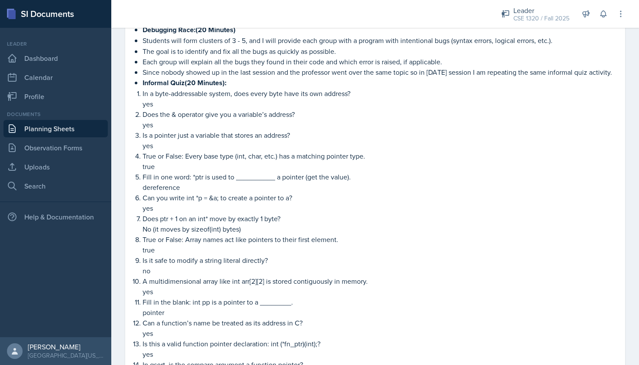
click at [79, 132] on link "Planning Sheets" at bounding box center [55, 128] width 104 height 17
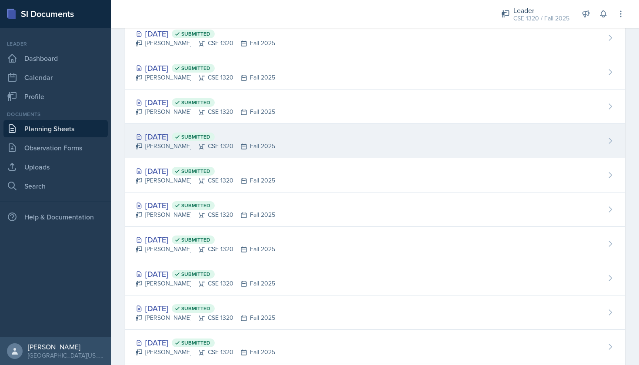
scroll to position [147, 0]
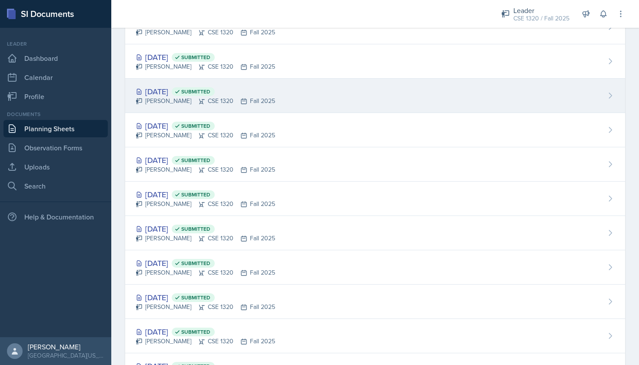
click at [299, 110] on div "[DATE] Submitted [PERSON_NAME] CSE 1320 Fall 2025" at bounding box center [375, 96] width 500 height 34
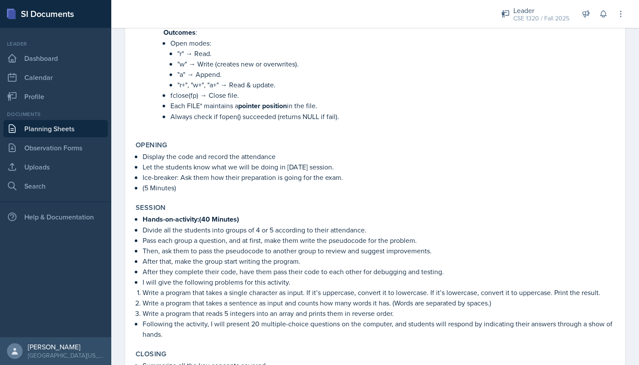
scroll to position [811, 0]
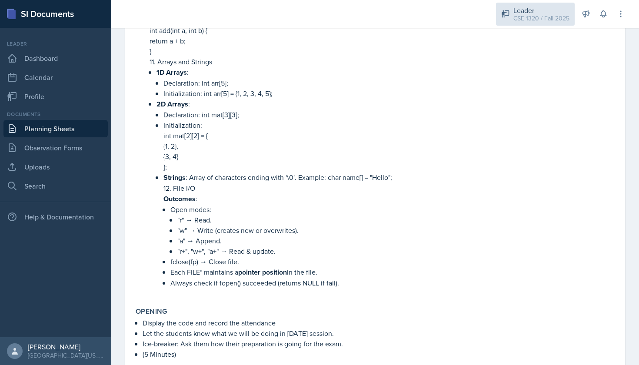
click at [525, 10] on div "Leader" at bounding box center [542, 10] width 56 height 10
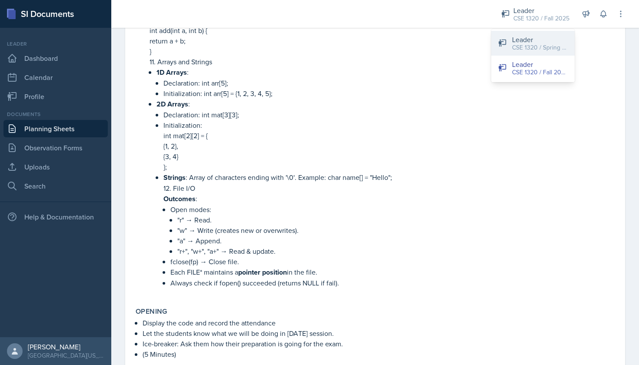
click at [532, 49] on div "CSE 1320 / Spring 2025" at bounding box center [540, 47] width 56 height 9
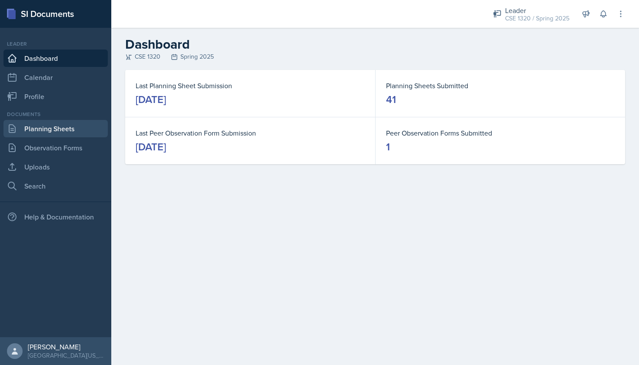
click at [76, 128] on link "Planning Sheets" at bounding box center [55, 128] width 104 height 17
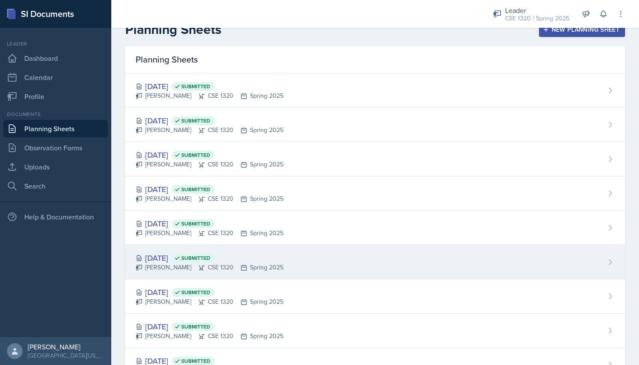
scroll to position [23, 0]
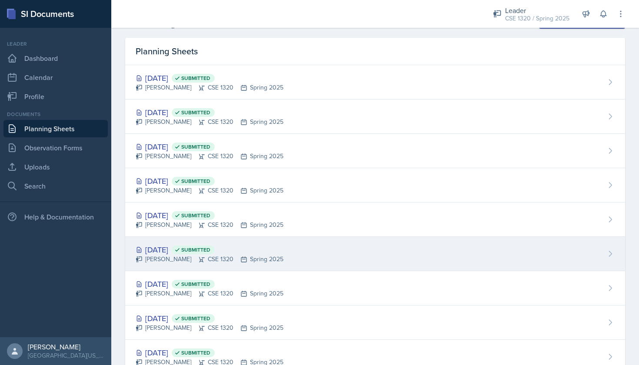
click at [341, 249] on div "[DATE] Submitted [PERSON_NAME] CSE 1320 Spring 2025" at bounding box center [375, 254] width 500 height 34
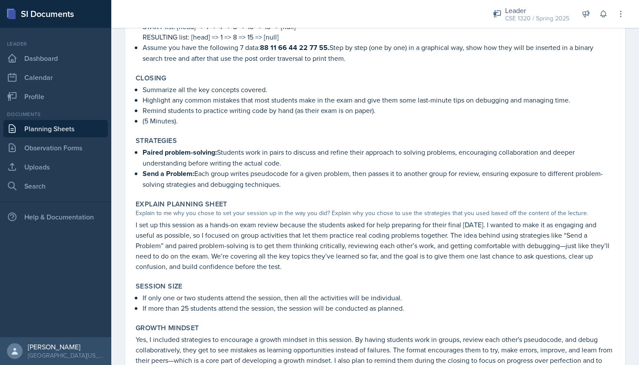
scroll to position [710, 0]
